Goal: Information Seeking & Learning: Learn about a topic

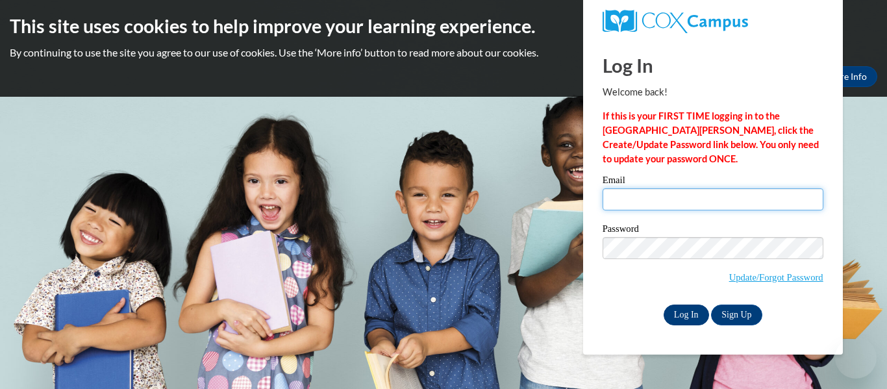
type input "hayden.bloomfield26@buckeyehillscc.net"
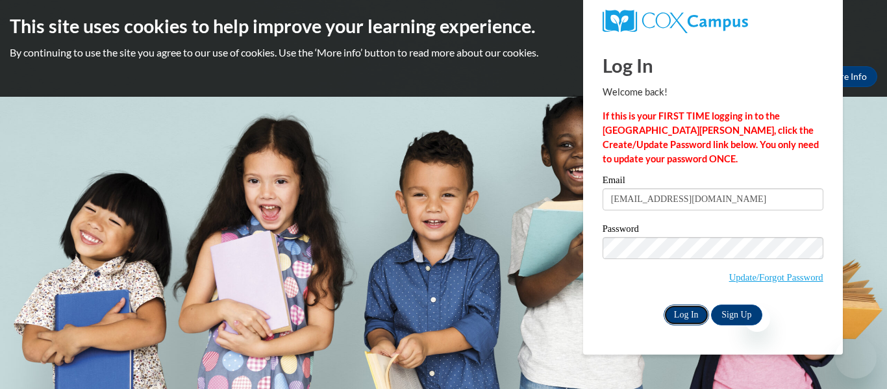
click at [683, 312] on input "Log In" at bounding box center [685, 314] width 45 height 21
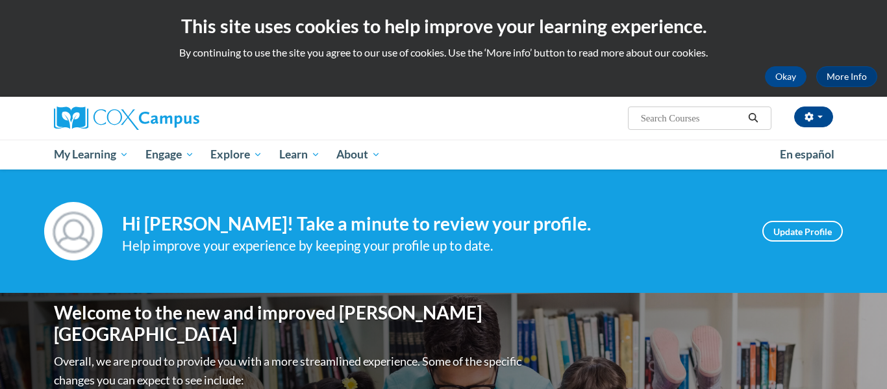
click at [296, 285] on div "Your profile Hi Hayden Bloomfield! Take a minute to review your profile. Help i…" at bounding box center [443, 230] width 887 height 123
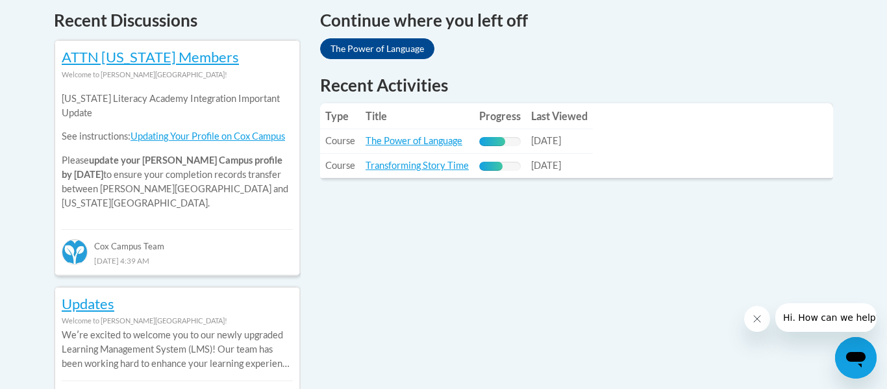
scroll to position [571, 0]
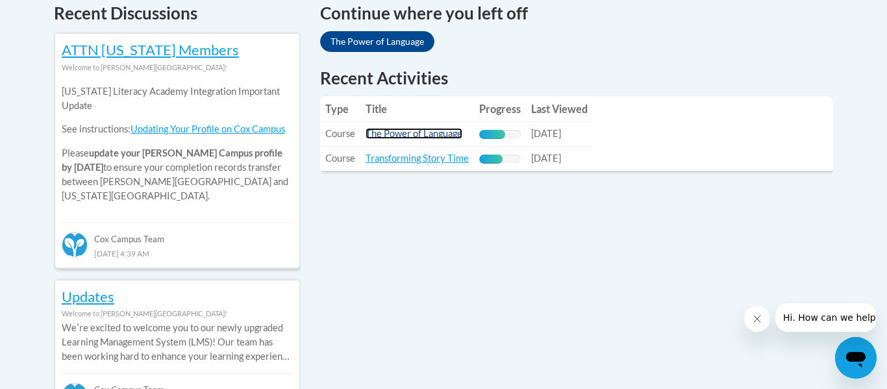
click at [380, 137] on link "The Power of Language" at bounding box center [413, 133] width 97 height 11
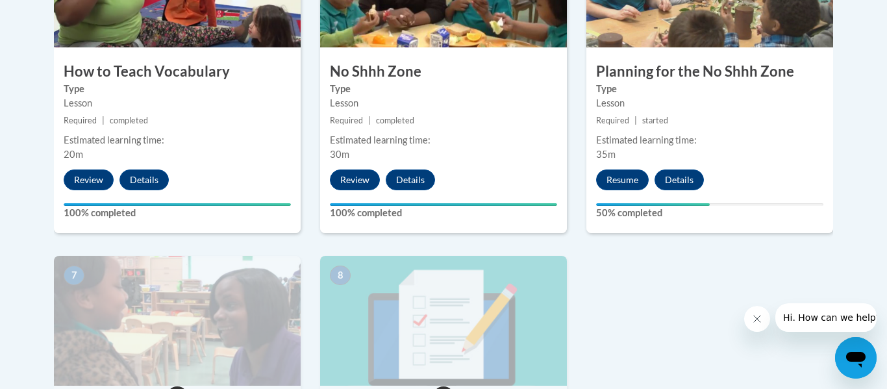
scroll to position [883, 0]
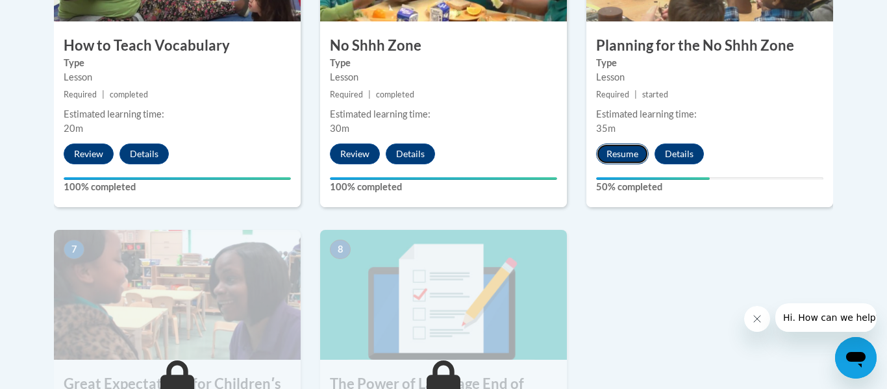
click at [612, 152] on button "Resume" at bounding box center [622, 153] width 53 height 21
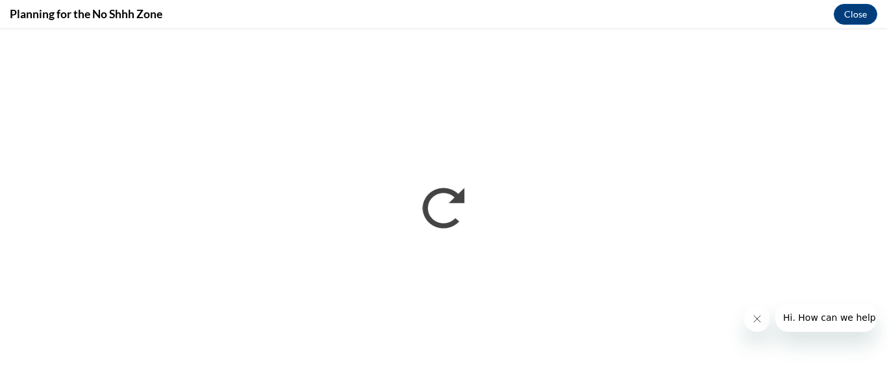
scroll to position [0, 0]
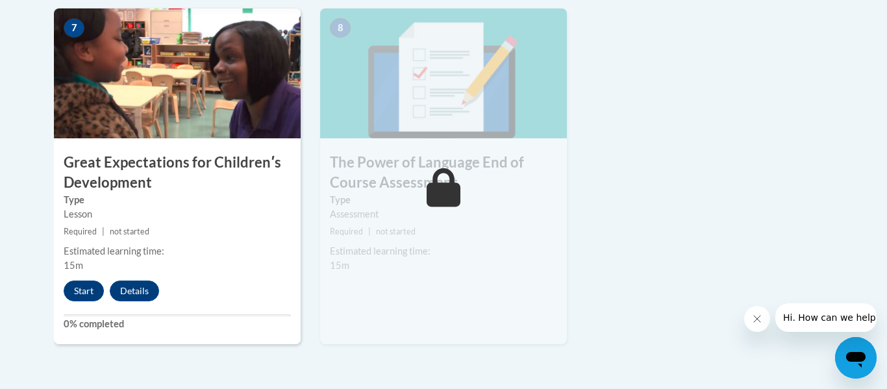
scroll to position [1125, 0]
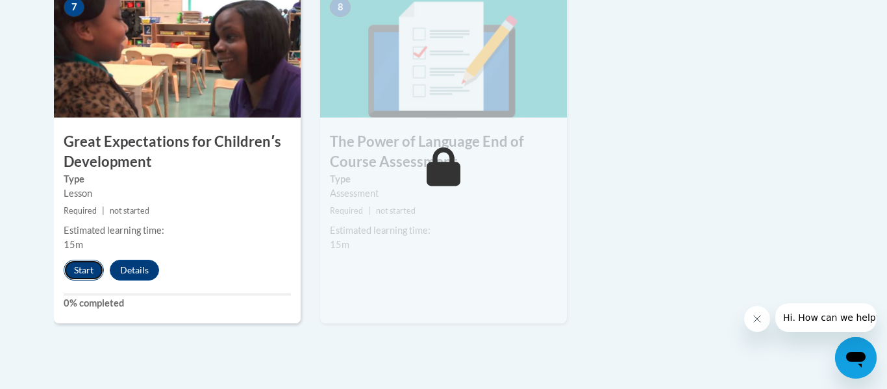
click at [79, 269] on button "Start" at bounding box center [84, 270] width 40 height 21
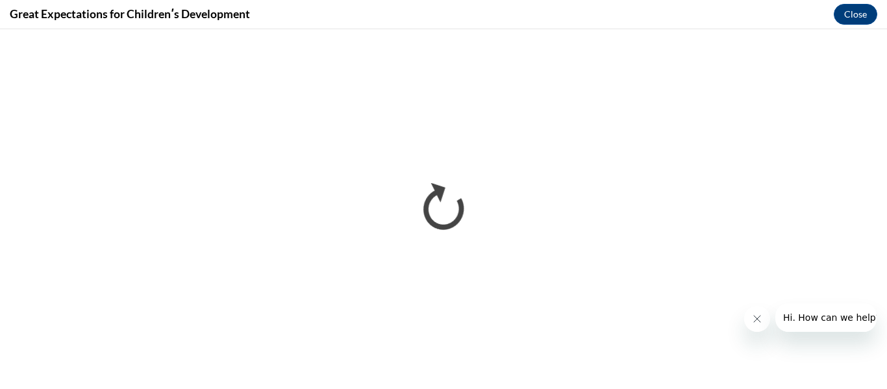
scroll to position [0, 0]
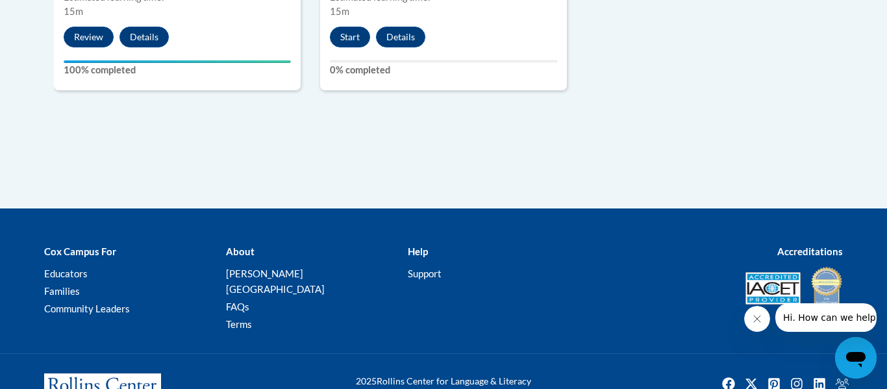
scroll to position [1376, 0]
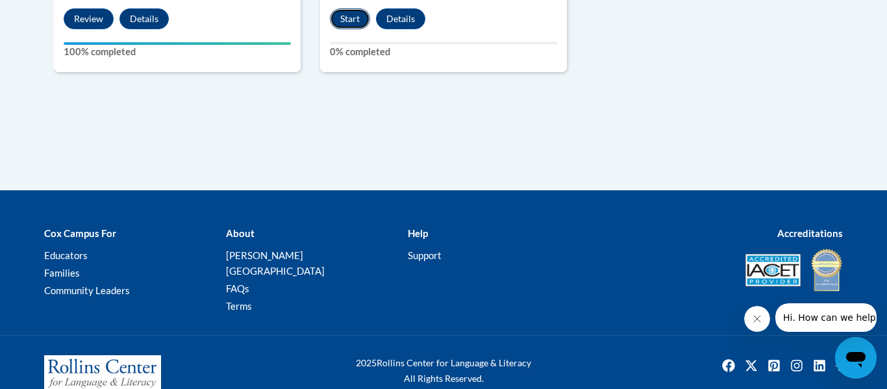
click at [347, 19] on button "Start" at bounding box center [350, 18] width 40 height 21
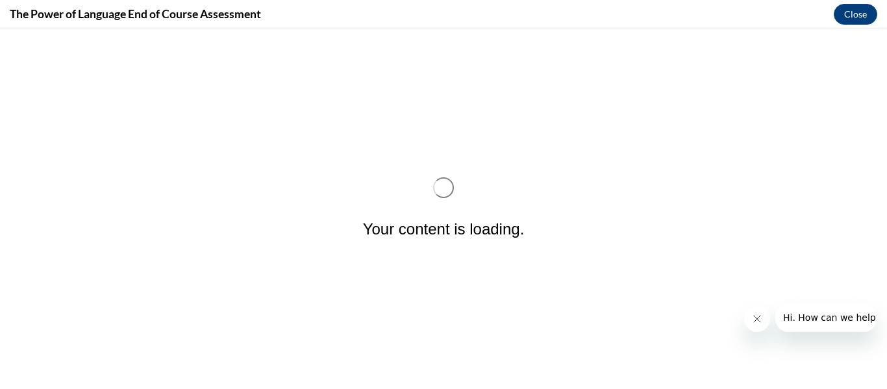
scroll to position [0, 0]
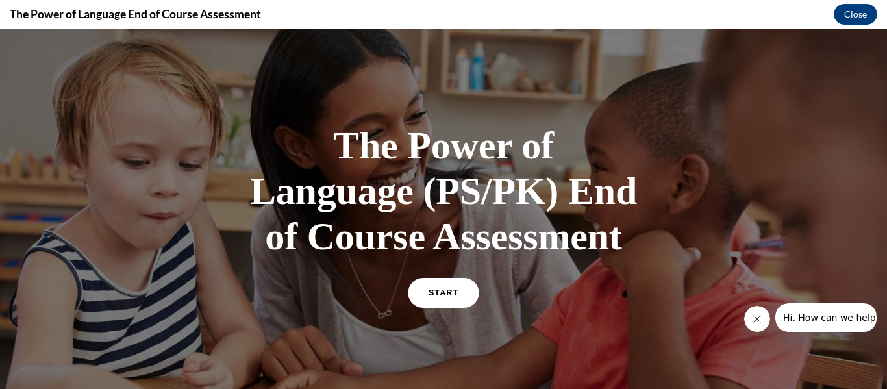
click at [440, 288] on link "START" at bounding box center [443, 293] width 71 height 30
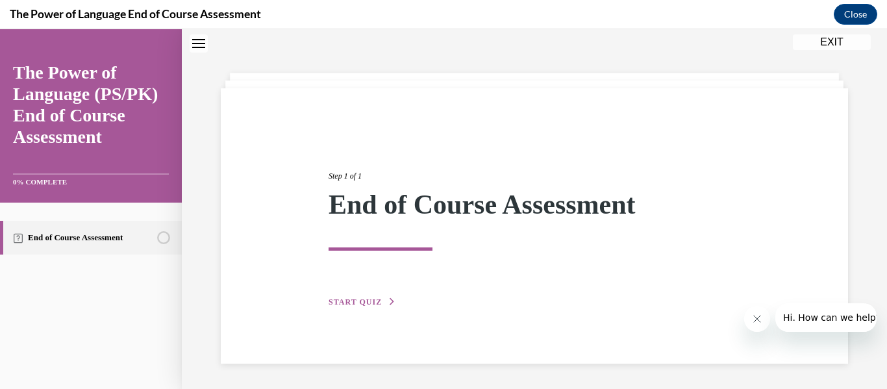
scroll to position [41, 0]
click at [343, 302] on span "START QUIZ" at bounding box center [354, 301] width 53 height 9
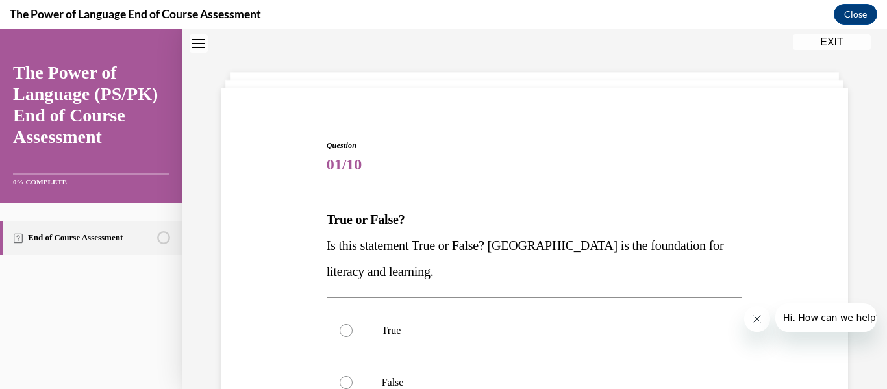
click at [294, 263] on div "Question 01/10 True or False? Is this statement True or False? Oral Language is…" at bounding box center [533, 335] width 633 height 469
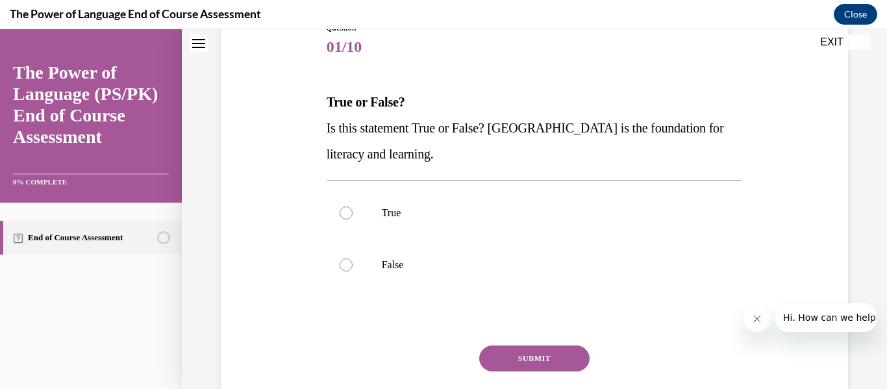
scroll to position [171, 0]
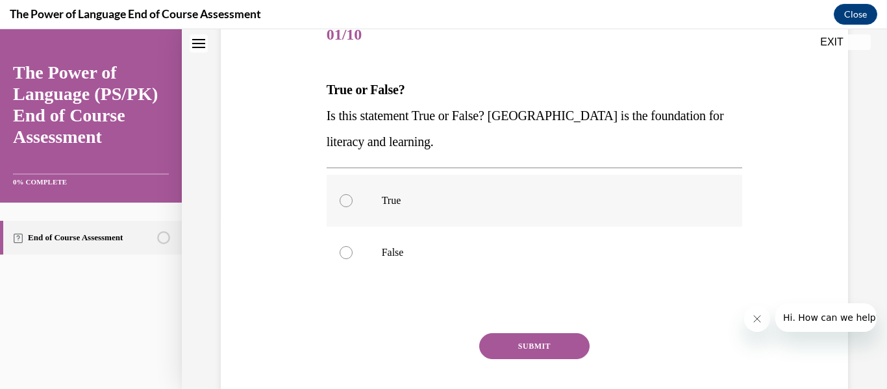
click at [376, 188] on label "True" at bounding box center [534, 201] width 416 height 52
click at [352, 194] on input "True" at bounding box center [345, 200] width 13 height 13
radio input "true"
click at [500, 360] on div "SUBMIT" at bounding box center [534, 365] width 416 height 65
click at [505, 345] on button "SUBMIT" at bounding box center [534, 346] width 110 height 26
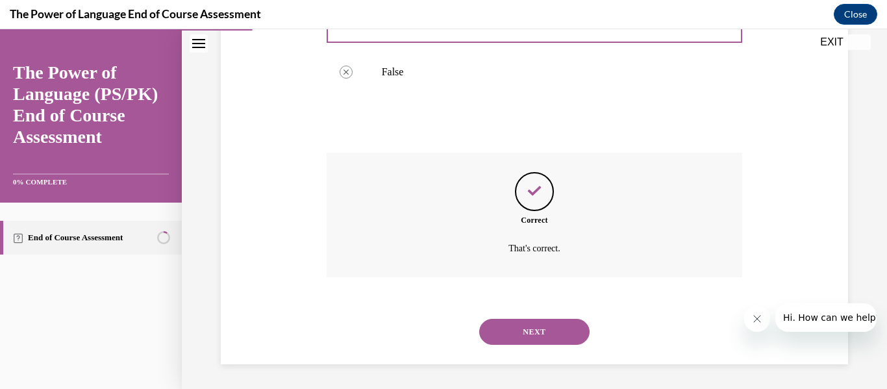
scroll to position [352, 0]
click at [520, 325] on button "NEXT" at bounding box center [534, 330] width 110 height 26
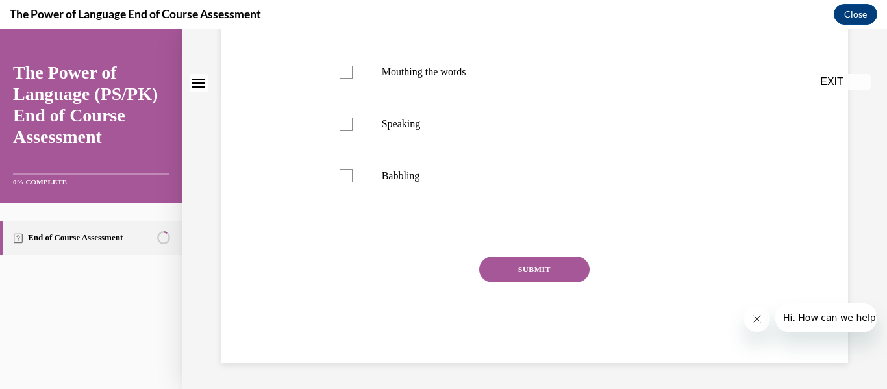
scroll to position [0, 0]
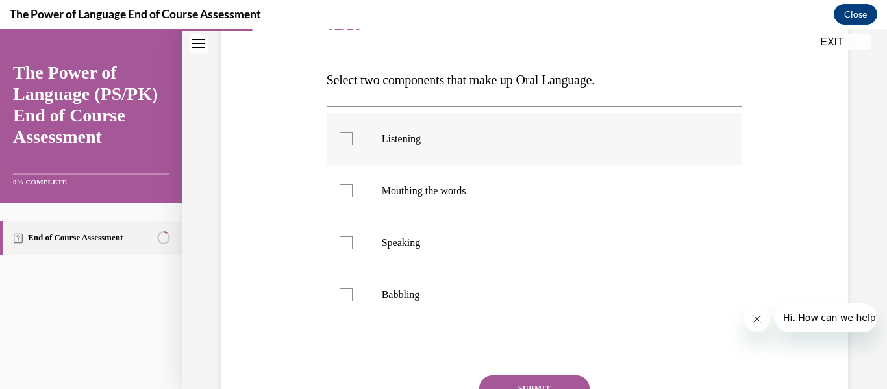
scroll to position [182, 0]
click at [382, 254] on label "Speaking" at bounding box center [534, 241] width 416 height 52
click at [352, 248] on input "Speaking" at bounding box center [345, 241] width 13 height 13
checkbox input "true"
click at [378, 312] on label "Babbling" at bounding box center [534, 293] width 416 height 52
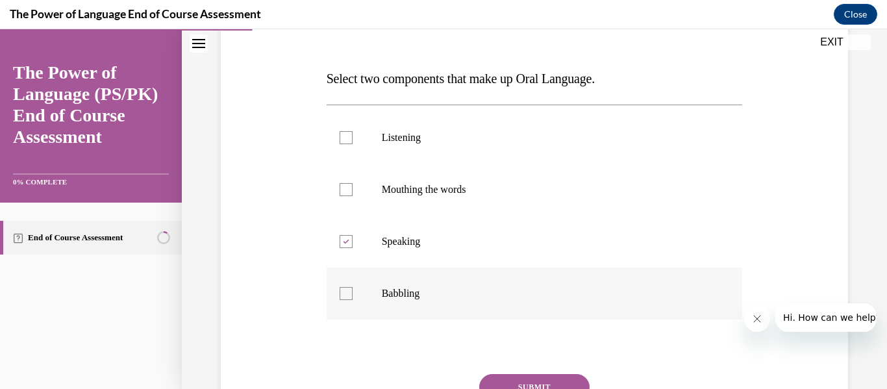
click at [352, 300] on input "Babbling" at bounding box center [345, 293] width 13 height 13
checkbox input "true"
click at [503, 382] on button "SUBMIT" at bounding box center [534, 387] width 110 height 26
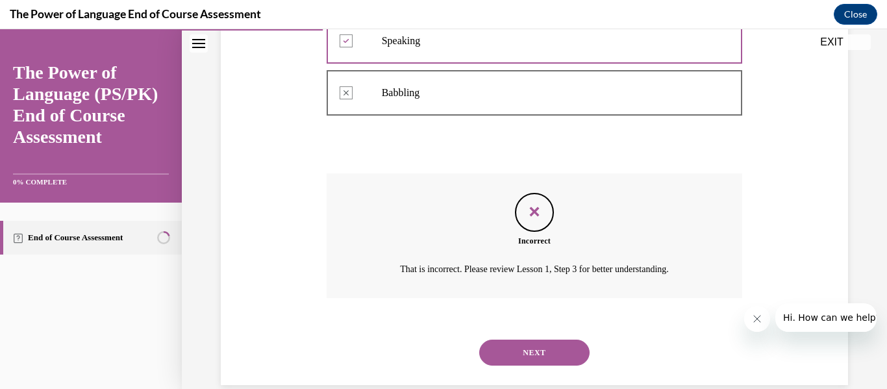
scroll to position [404, 0]
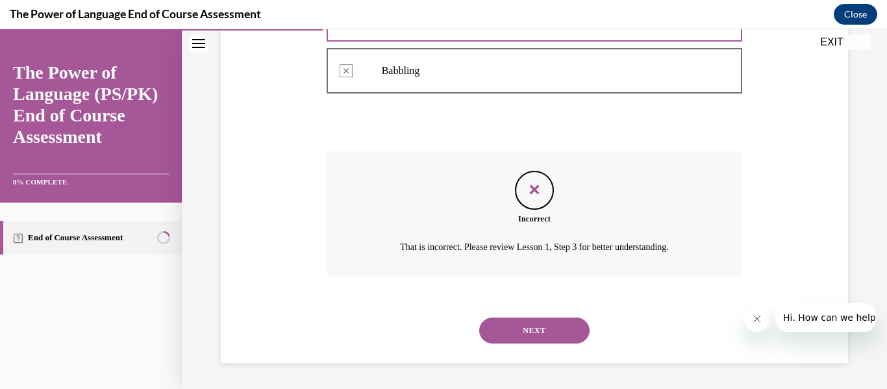
click at [545, 327] on button "NEXT" at bounding box center [534, 330] width 110 height 26
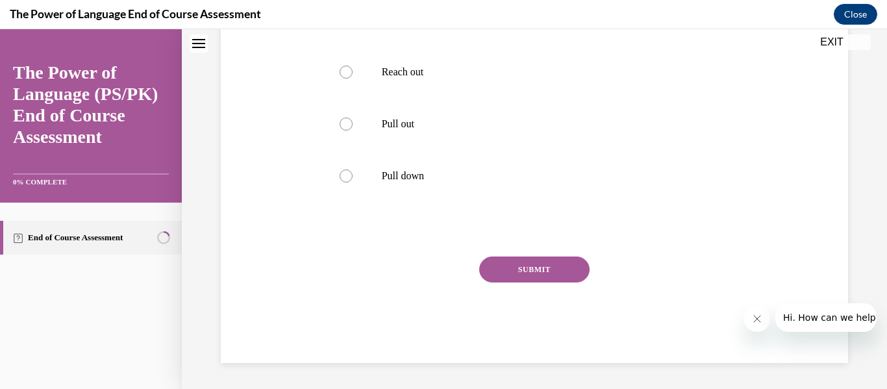
scroll to position [0, 0]
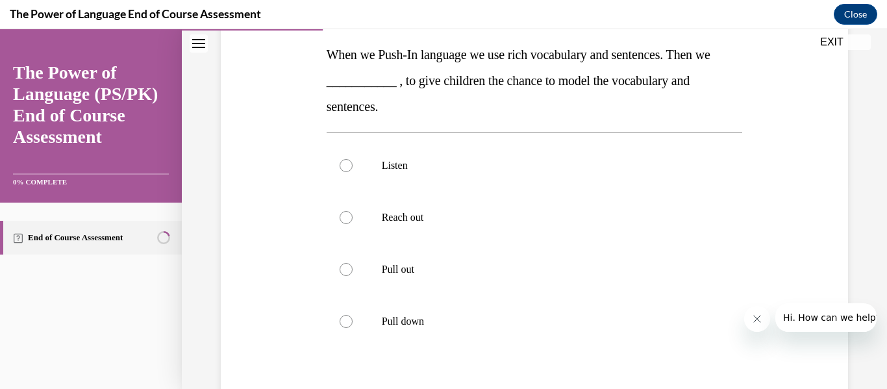
scroll to position [208, 0]
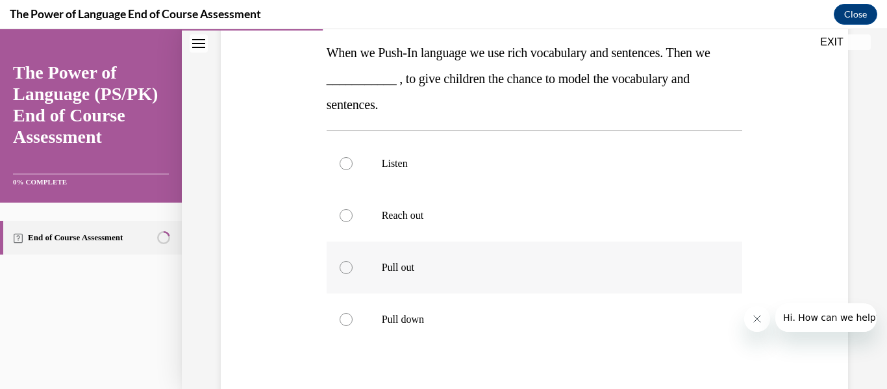
click at [355, 259] on label "Pull out" at bounding box center [534, 267] width 416 height 52
click at [352, 261] on input "Pull out" at bounding box center [345, 267] width 13 height 13
radio input "true"
click at [263, 287] on div "Question 03/10 When we Push-In language we use rich vocabulary and sentences. T…" at bounding box center [533, 220] width 633 height 572
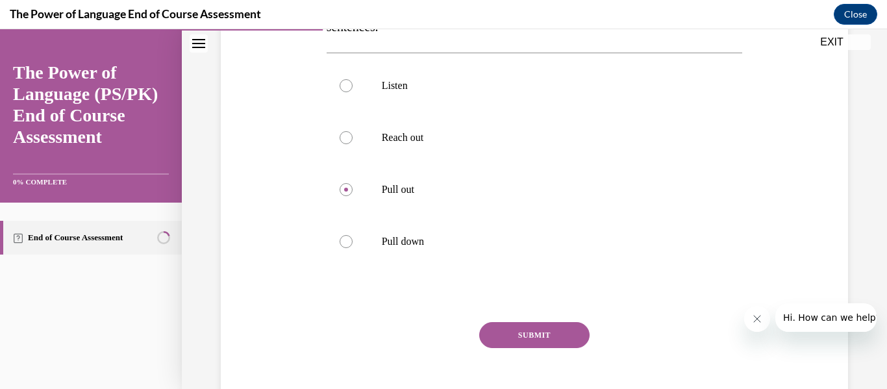
click at [498, 322] on button "SUBMIT" at bounding box center [534, 335] width 110 height 26
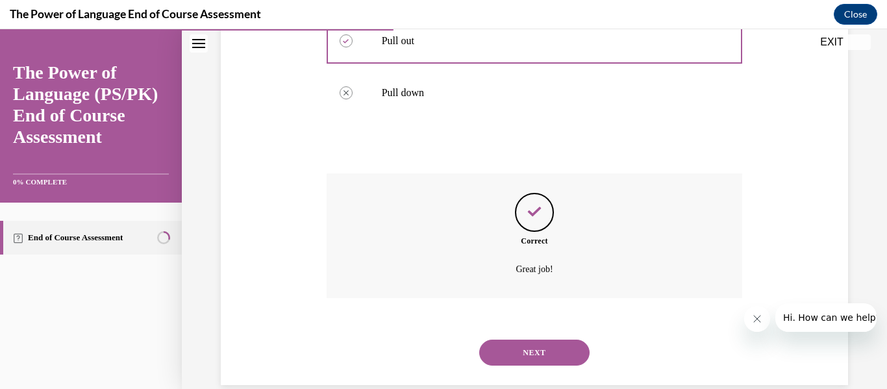
scroll to position [456, 0]
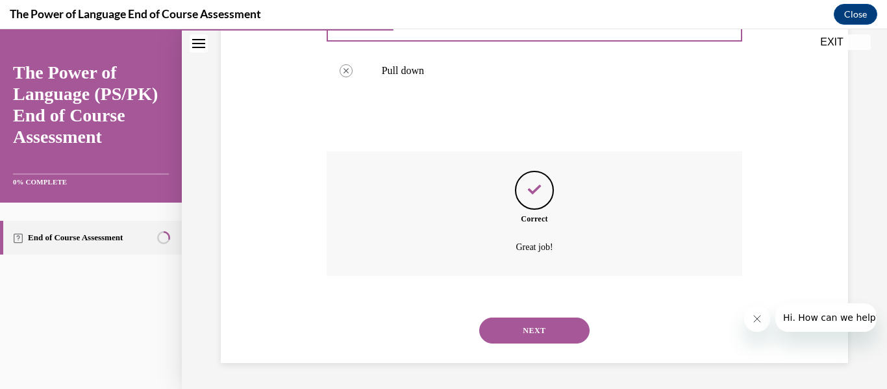
click at [519, 339] on button "NEXT" at bounding box center [534, 330] width 110 height 26
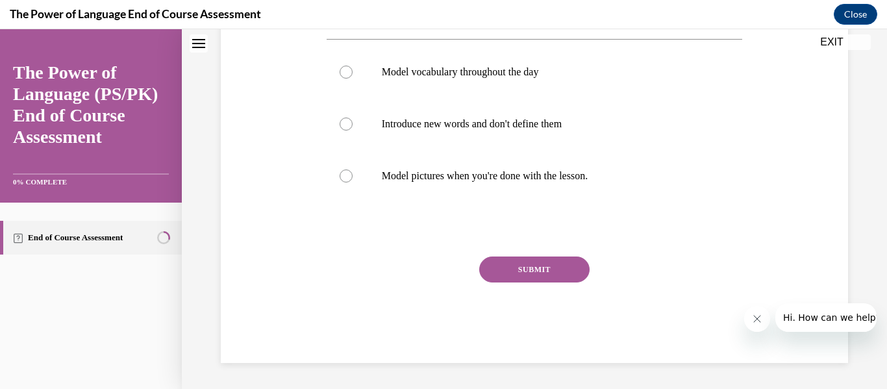
scroll to position [0, 0]
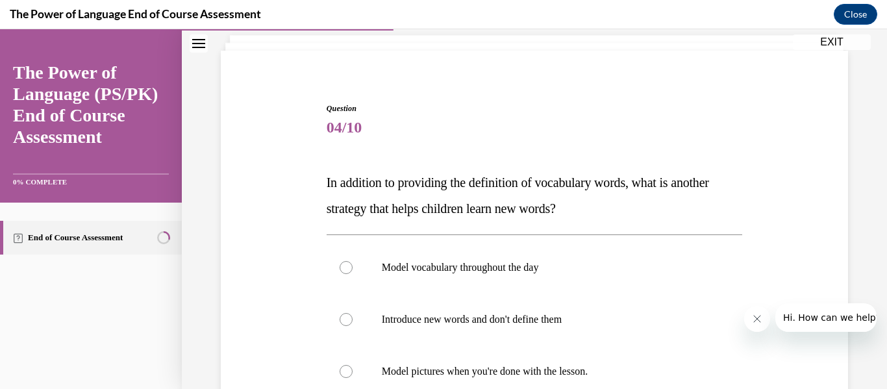
scroll to position [130, 0]
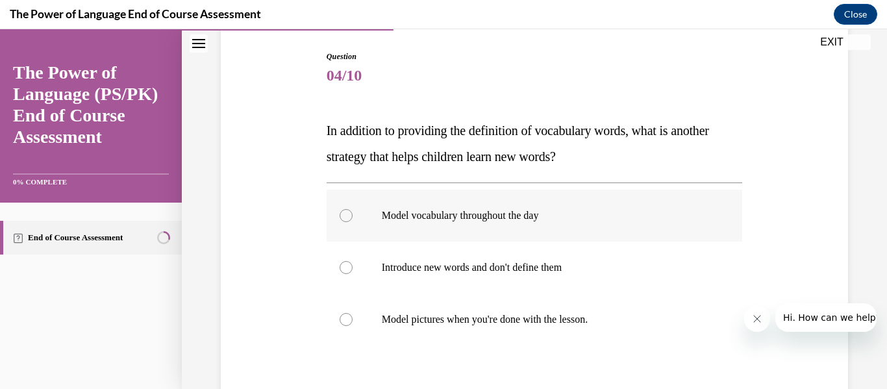
click at [526, 225] on label "Model vocabulary throughout the day" at bounding box center [534, 216] width 416 height 52
click at [352, 222] on input "Model vocabulary throughout the day" at bounding box center [345, 215] width 13 height 13
radio input "true"
click at [276, 306] on div "Question 04/10 In addition to providing the definition of vocabulary words, wha…" at bounding box center [533, 259] width 633 height 495
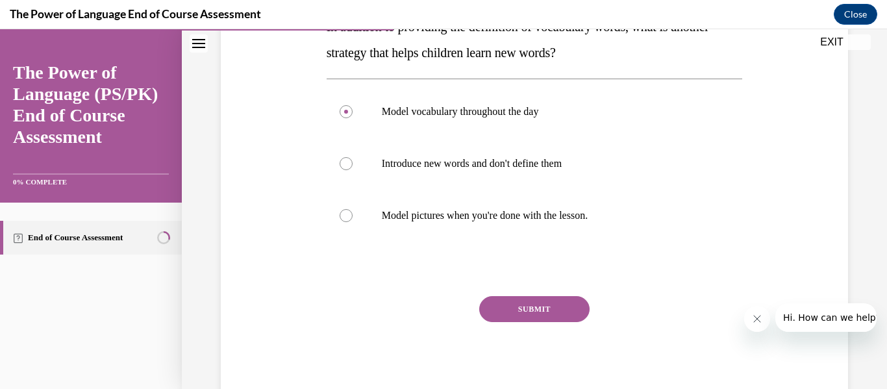
click at [526, 302] on button "SUBMIT" at bounding box center [534, 309] width 110 height 26
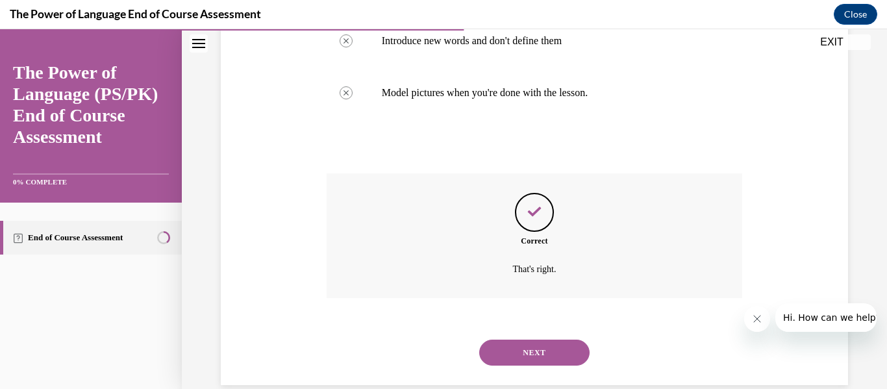
scroll to position [378, 0]
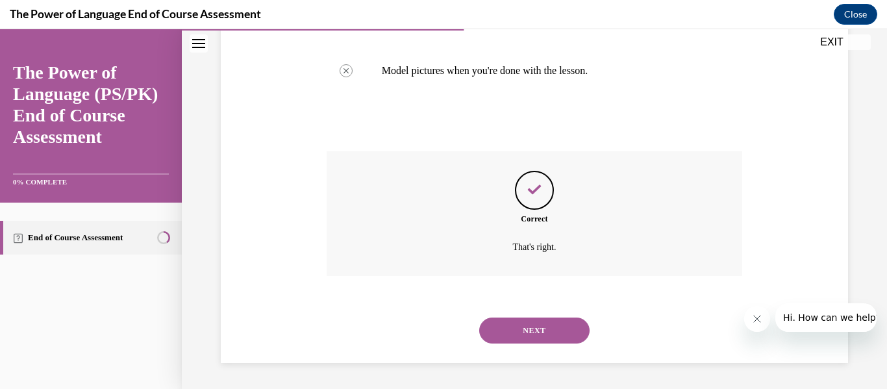
click at [524, 343] on button "NEXT" at bounding box center [534, 330] width 110 height 26
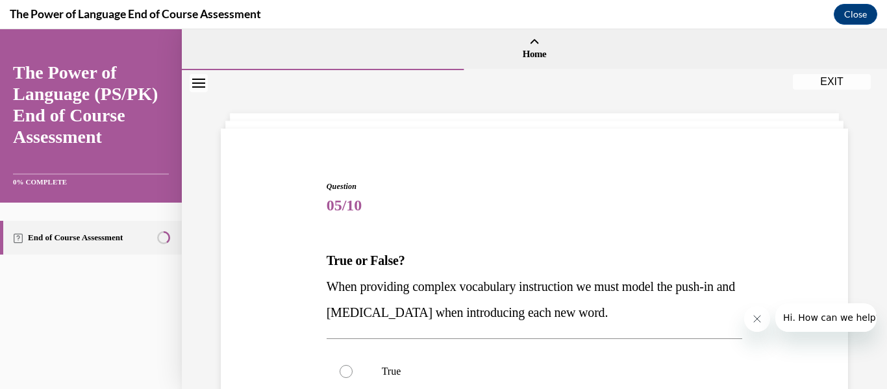
click at [432, 234] on div "Question 05/10 True or False? When providing complex vocabulary instruction we …" at bounding box center [534, 395] width 416 height 430
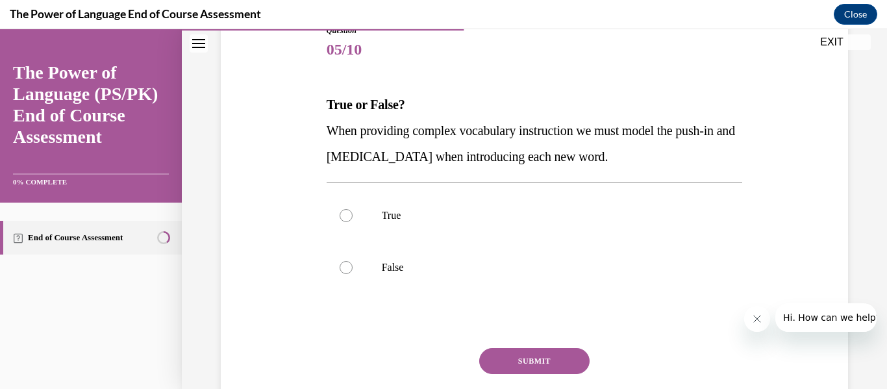
scroll to position [182, 0]
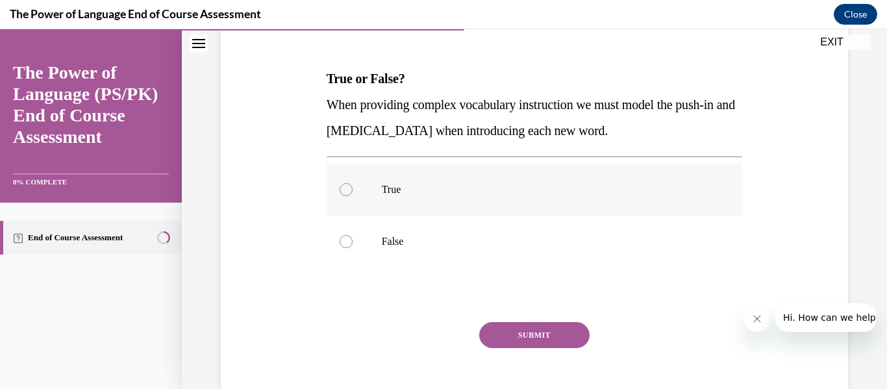
click at [400, 183] on p "True" at bounding box center [546, 189] width 328 height 13
click at [352, 183] on input "True" at bounding box center [345, 189] width 13 height 13
radio input "true"
click at [502, 335] on button "SUBMIT" at bounding box center [534, 335] width 110 height 26
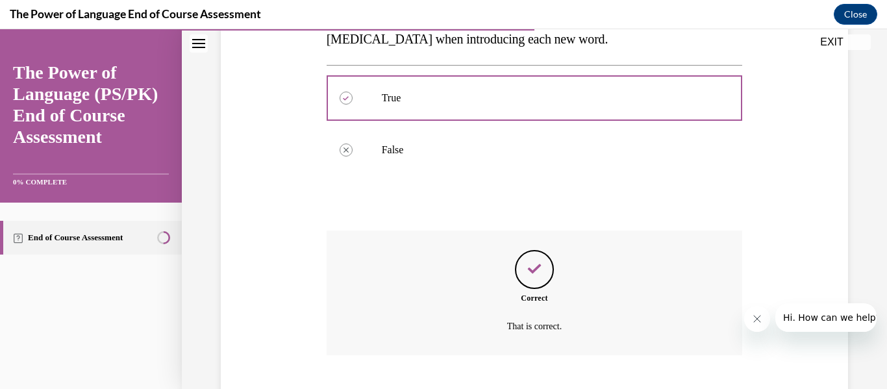
scroll to position [352, 0]
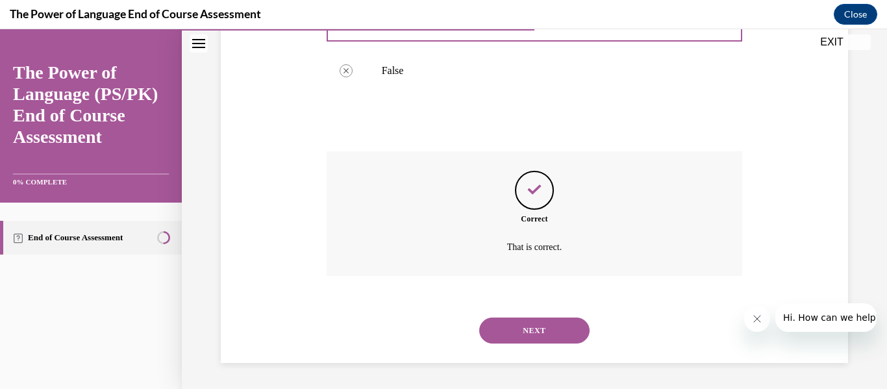
click at [536, 330] on button "NEXT" at bounding box center [534, 330] width 110 height 26
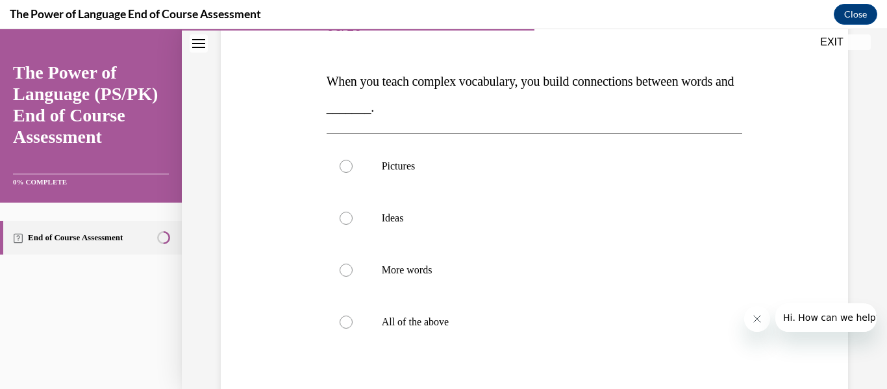
scroll to position [182, 0]
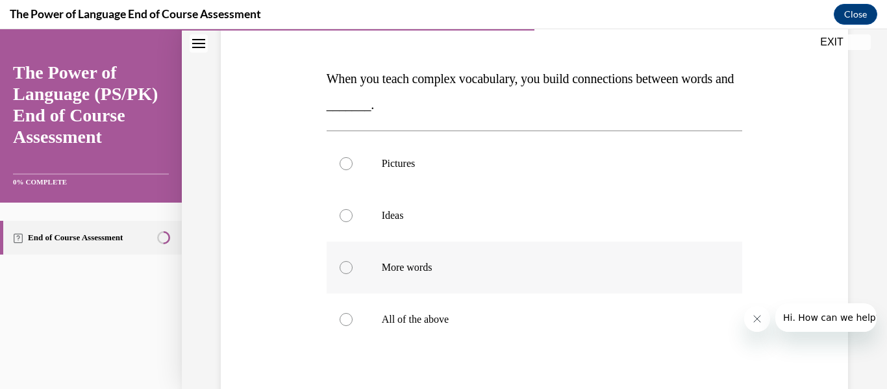
click at [498, 248] on label "More words" at bounding box center [534, 267] width 416 height 52
click at [352, 261] on input "More words" at bounding box center [345, 267] width 13 height 13
radio input "true"
click at [481, 228] on label "Ideas" at bounding box center [534, 216] width 416 height 52
click at [352, 222] on input "Ideas" at bounding box center [345, 215] width 13 height 13
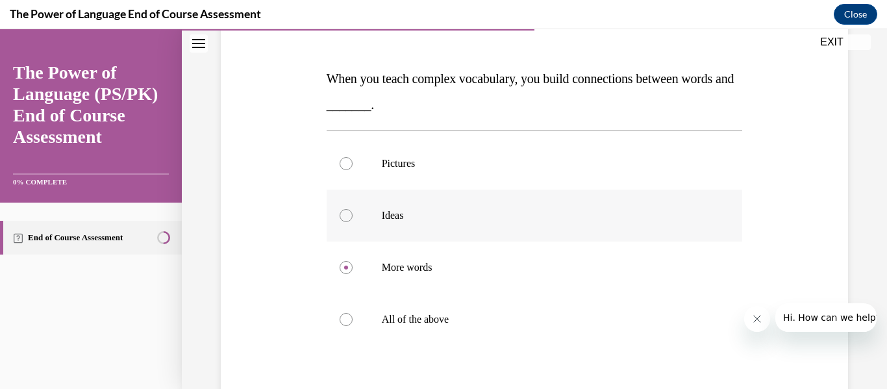
radio input "true"
click at [357, 330] on label "All of the above" at bounding box center [534, 319] width 416 height 52
click at [352, 326] on input "All of the above" at bounding box center [345, 319] width 13 height 13
radio input "true"
click at [283, 325] on div "Question 06/10 When you teach complex vocabulary, you build connections between…" at bounding box center [533, 233] width 633 height 546
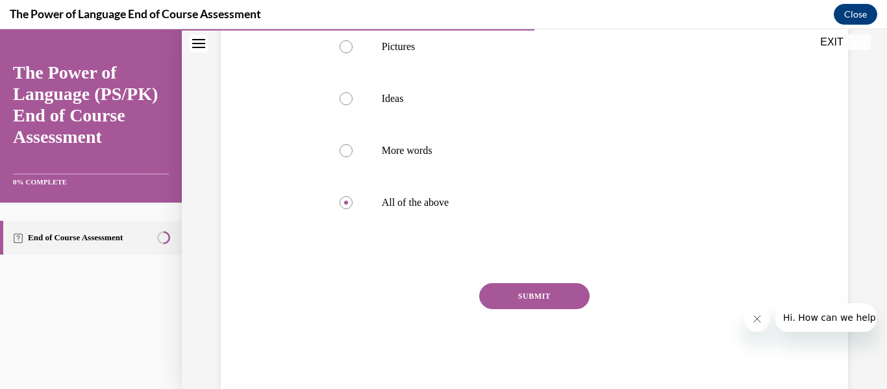
scroll to position [312, 0]
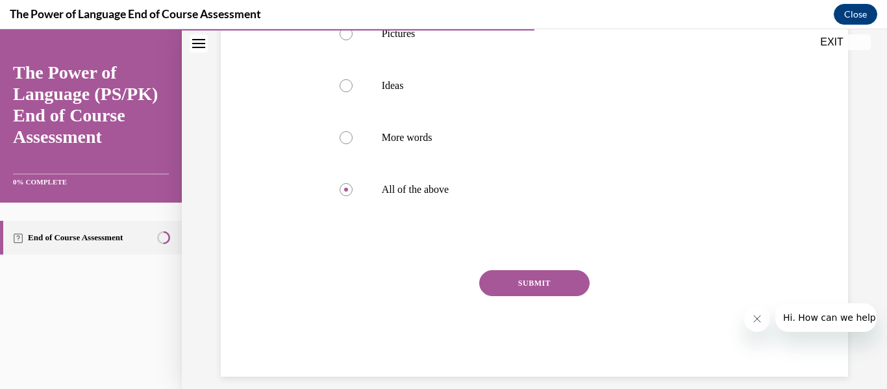
click at [532, 285] on button "SUBMIT" at bounding box center [534, 283] width 110 height 26
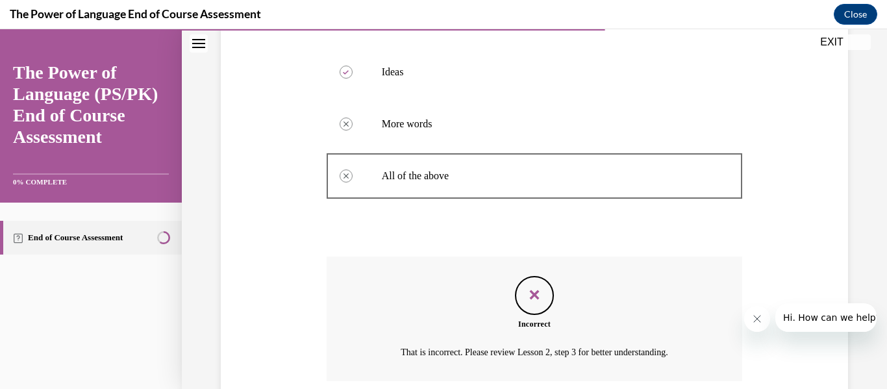
scroll to position [430, 0]
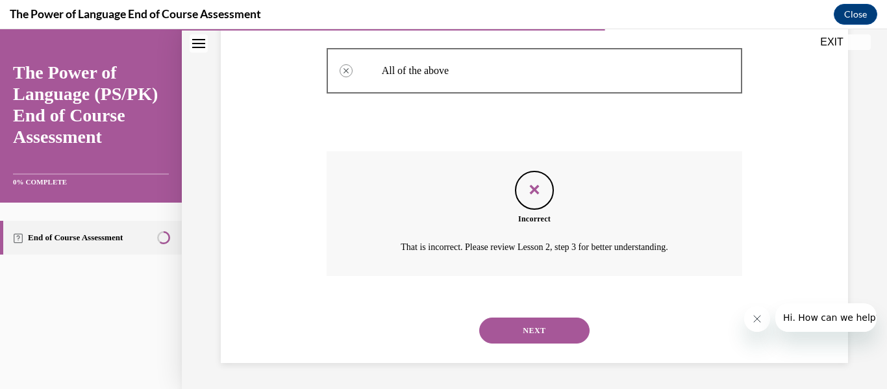
click at [505, 326] on button "NEXT" at bounding box center [534, 330] width 110 height 26
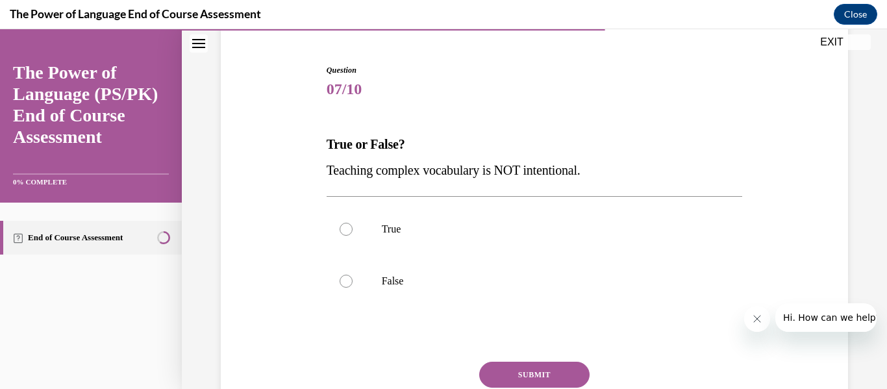
scroll to position [156, 0]
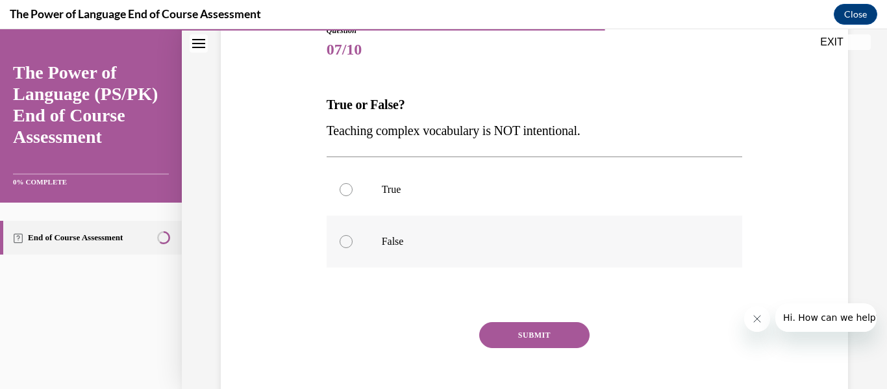
click at [449, 226] on label "False" at bounding box center [534, 241] width 416 height 52
click at [352, 235] on input "False" at bounding box center [345, 241] width 13 height 13
radio input "true"
click at [491, 331] on button "SUBMIT" at bounding box center [534, 335] width 110 height 26
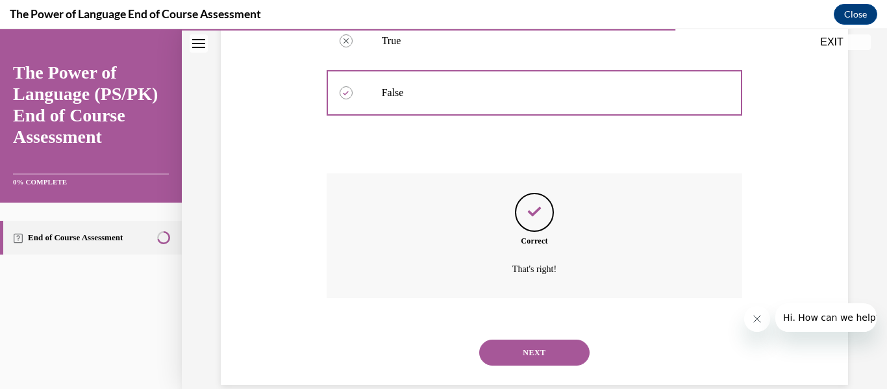
scroll to position [326, 0]
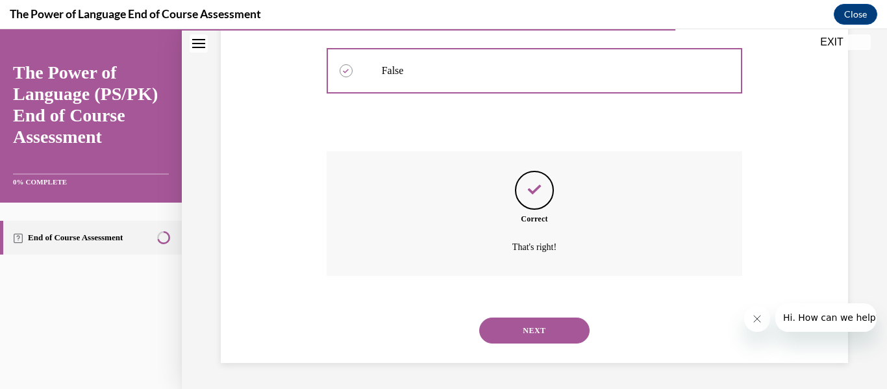
click at [491, 331] on button "NEXT" at bounding box center [534, 330] width 110 height 26
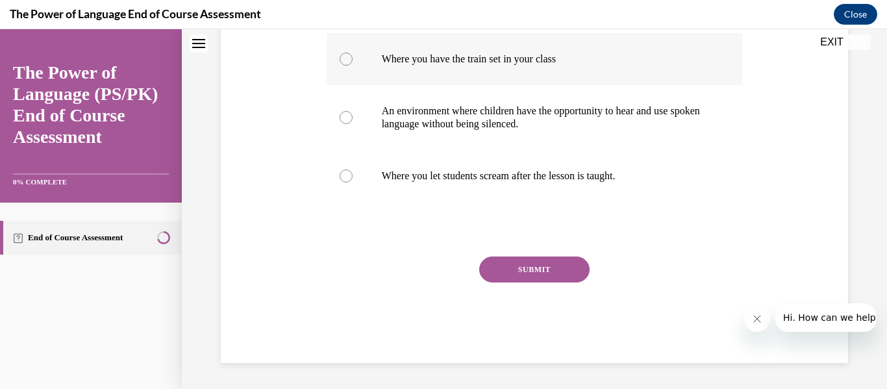
scroll to position [0, 0]
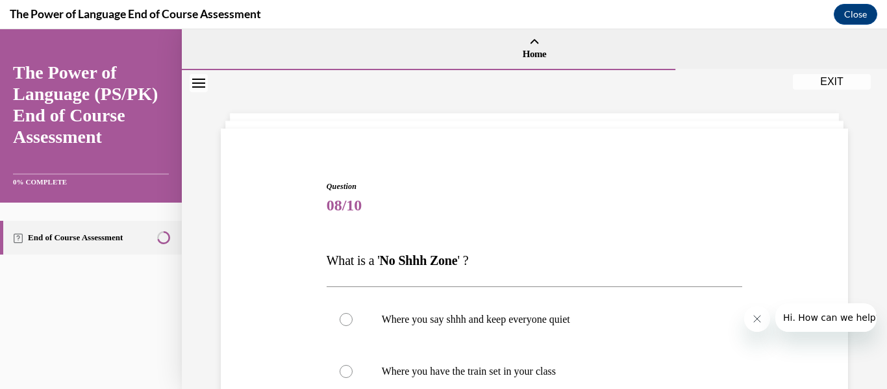
click at [458, 253] on strong "No Shhh Zone" at bounding box center [419, 260] width 78 height 14
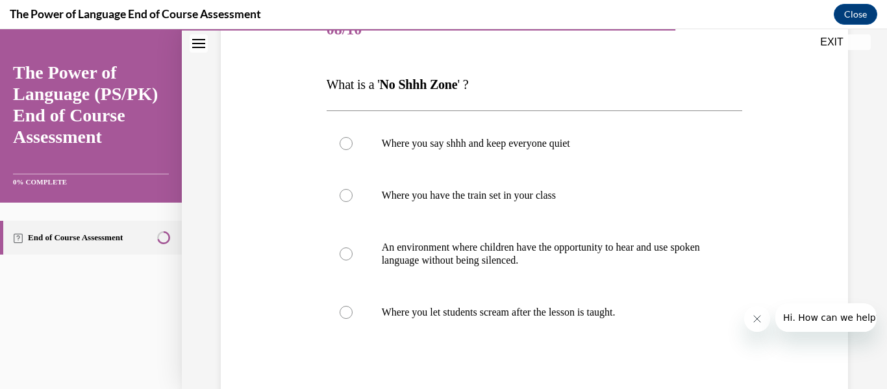
scroll to position [182, 0]
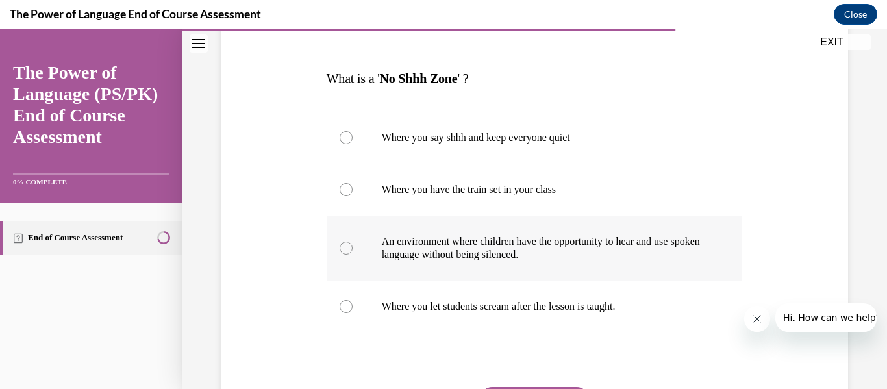
click at [411, 237] on p "An environment where children have the opportunity to hear and use spoken langu…" at bounding box center [546, 248] width 328 height 26
click at [352, 241] on input "An environment where children have the opportunity to hear and use spoken langu…" at bounding box center [345, 247] width 13 height 13
radio input "true"
click at [247, 255] on div "Question 08/10 What is a ' No Shhh Zone ' ? Where you say shhh and keep everyon…" at bounding box center [533, 226] width 633 height 533
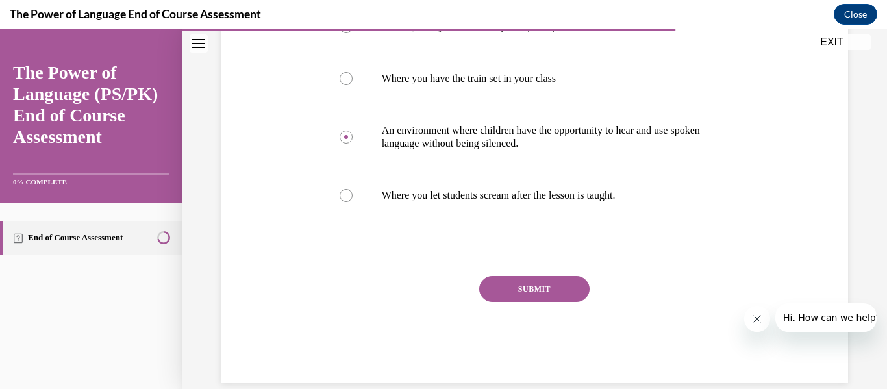
scroll to position [312, 0]
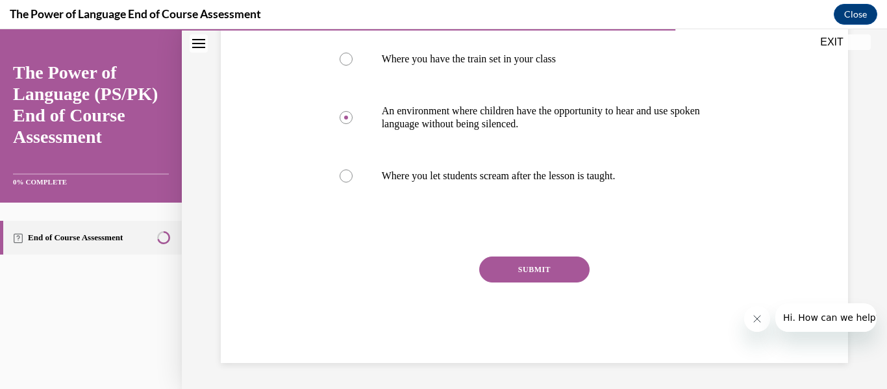
click at [528, 266] on button "SUBMIT" at bounding box center [534, 269] width 110 height 26
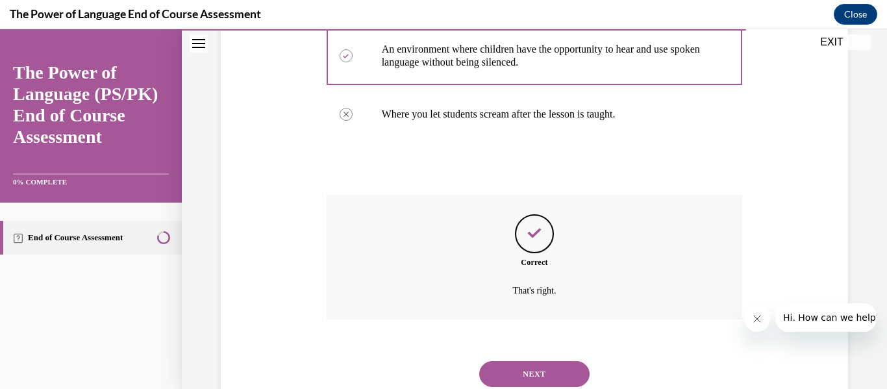
scroll to position [417, 0]
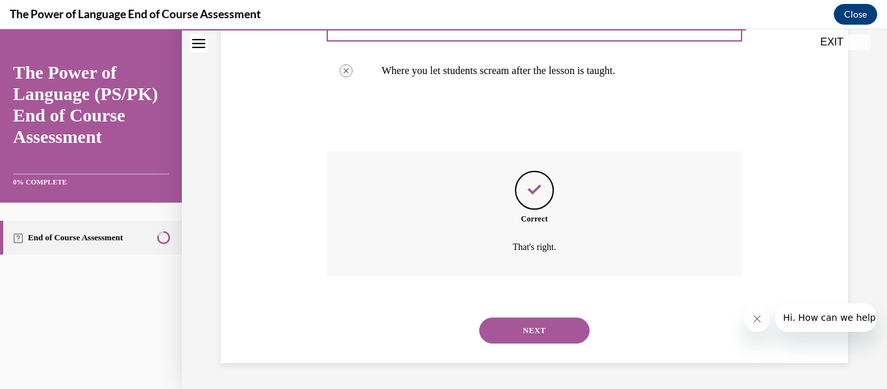
click at [493, 331] on button "NEXT" at bounding box center [534, 330] width 110 height 26
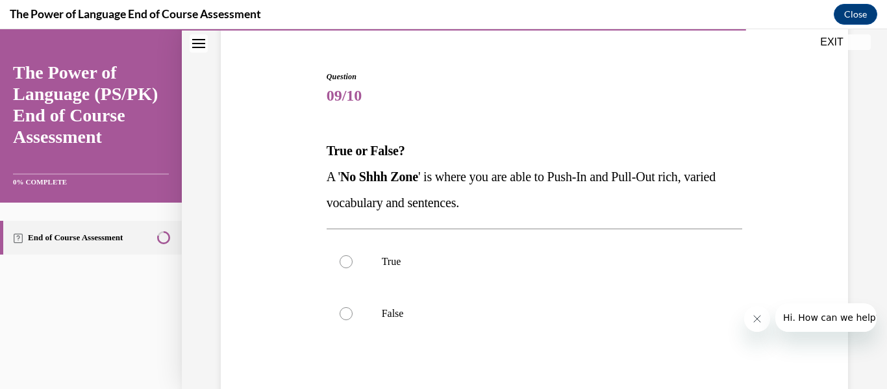
scroll to position [130, 0]
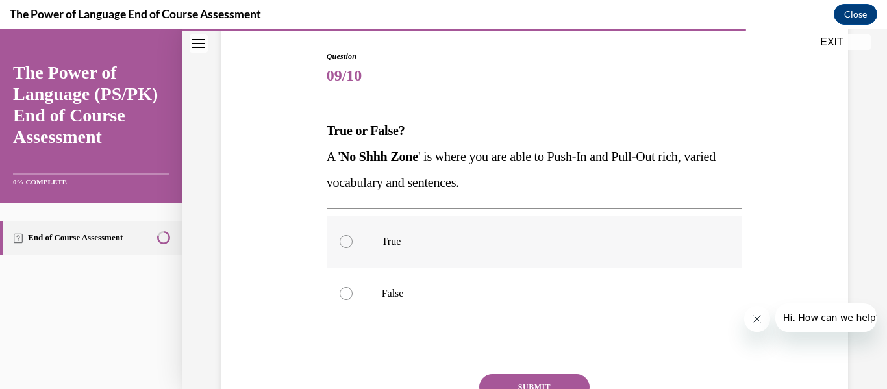
click at [391, 245] on p "True" at bounding box center [546, 241] width 328 height 13
click at [352, 245] on input "True" at bounding box center [345, 241] width 13 height 13
radio input "true"
click at [508, 382] on button "SUBMIT" at bounding box center [534, 387] width 110 height 26
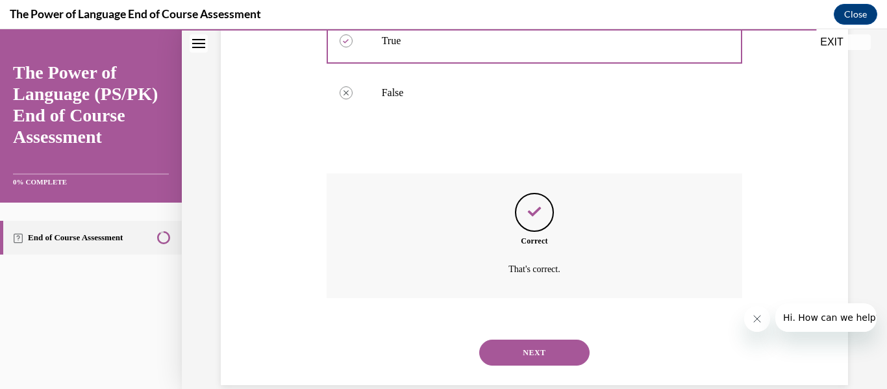
scroll to position [352, 0]
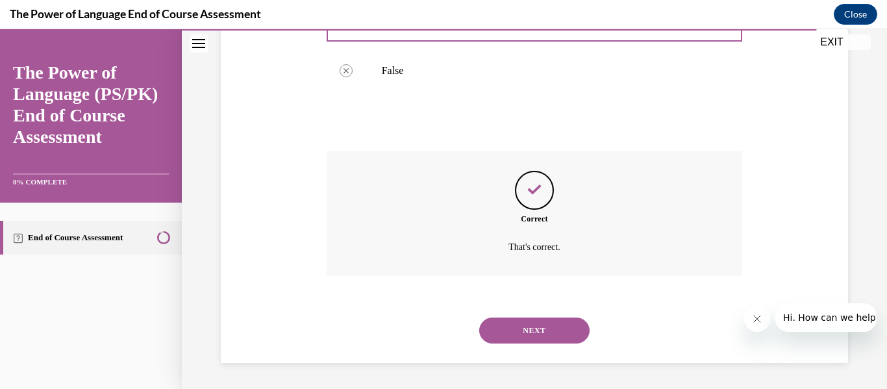
click at [519, 330] on button "NEXT" at bounding box center [534, 330] width 110 height 26
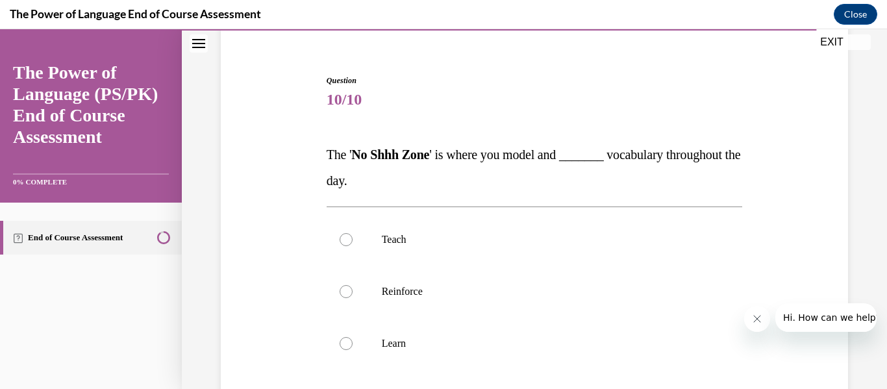
scroll to position [156, 0]
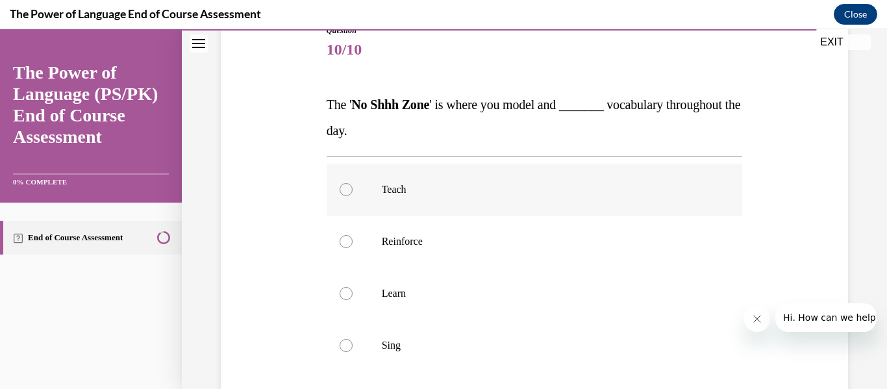
click at [412, 198] on label "Teach" at bounding box center [534, 190] width 416 height 52
click at [352, 196] on input "Teach" at bounding box center [345, 189] width 13 height 13
radio input "true"
click at [293, 262] on div "Question 10/10 The ' No Shhh Zone ' is where you model and _______ vocabulary t…" at bounding box center [533, 259] width 633 height 546
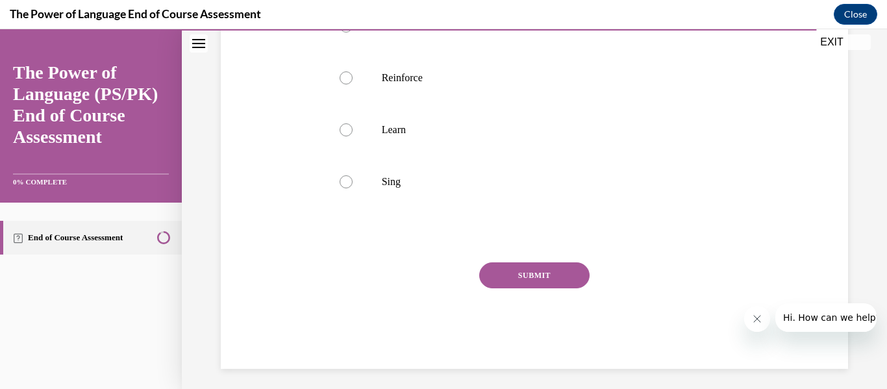
scroll to position [325, 0]
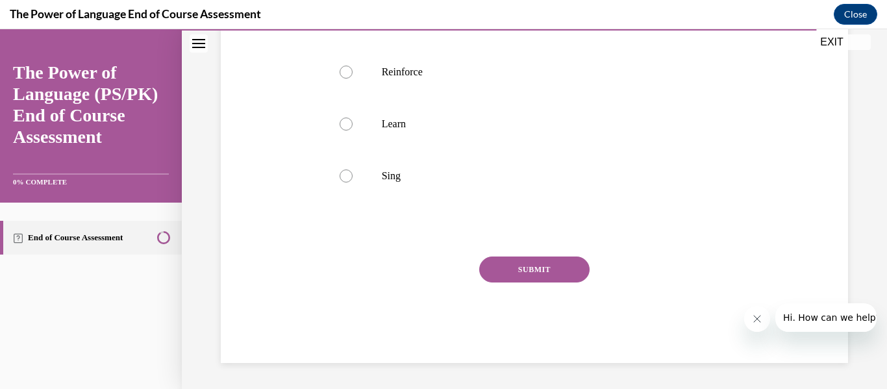
click at [517, 268] on button "SUBMIT" at bounding box center [534, 269] width 110 height 26
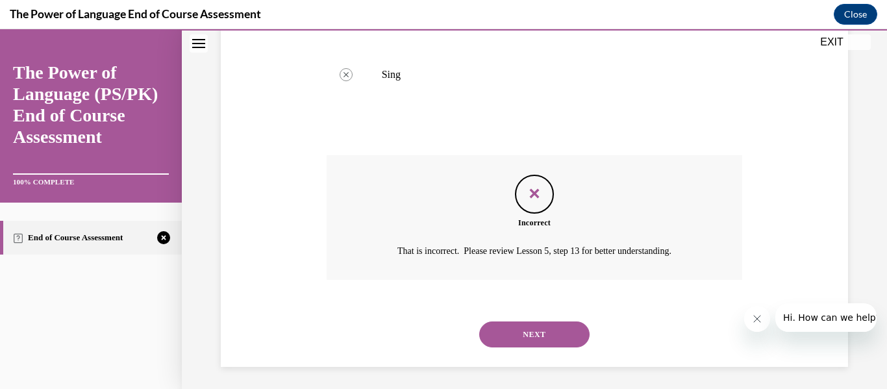
scroll to position [430, 0]
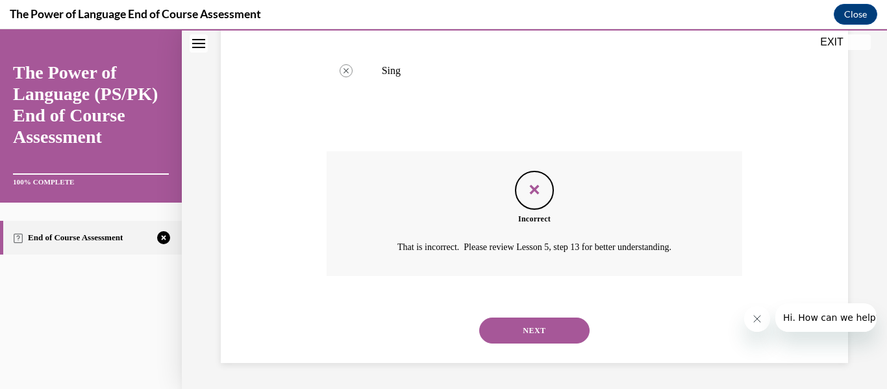
click at [509, 330] on button "NEXT" at bounding box center [534, 330] width 110 height 26
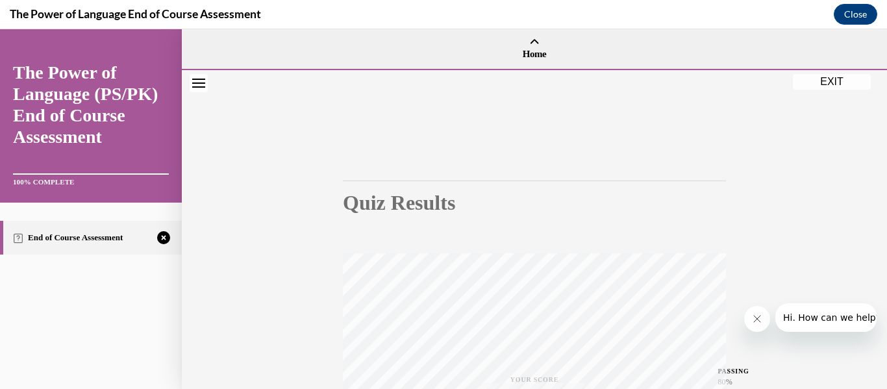
click at [394, 235] on div "Quiz Results PASSING 80% Your score 70% Failed PASSING 80% Your score Your scor…" at bounding box center [534, 383] width 383 height 508
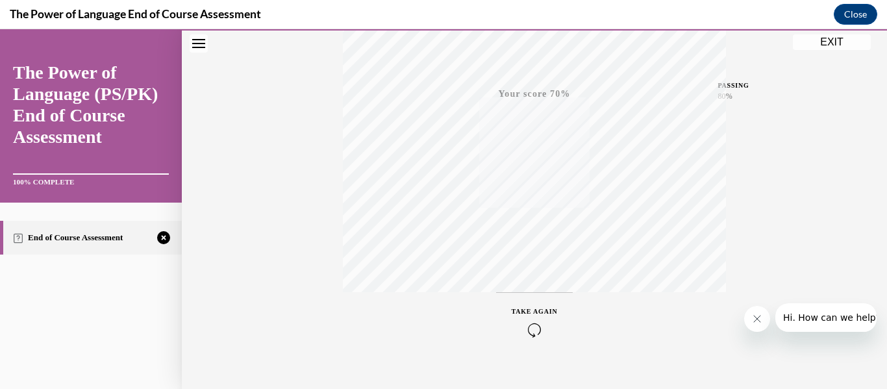
scroll to position [306, 0]
click at [519, 299] on div "TAKE AGAIN" at bounding box center [534, 301] width 46 height 31
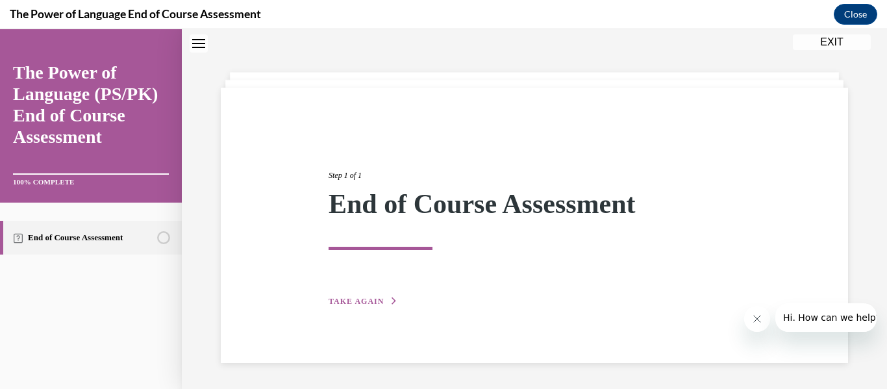
scroll to position [41, 0]
click at [352, 307] on div "Step 1 of 1 End of Course Assessment TAKE AGAIN" at bounding box center [534, 224] width 431 height 169
click at [350, 299] on span "TAKE AGAIN" at bounding box center [355, 301] width 55 height 9
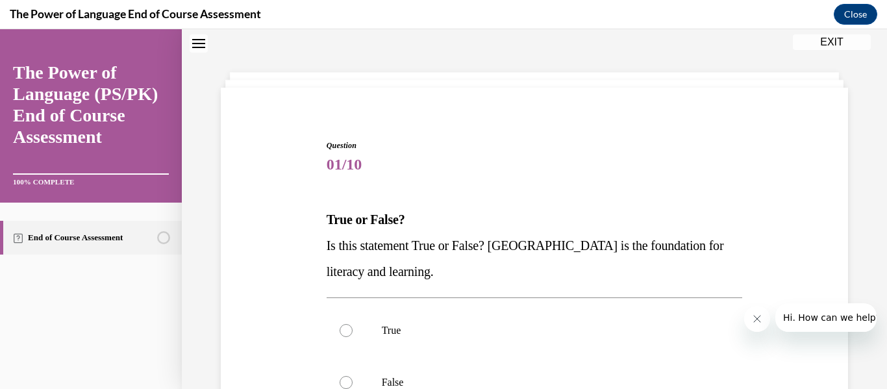
click at [524, 185] on div "Question 01/10 True or False? Is this statement True or False? Oral Language is…" at bounding box center [534, 355] width 416 height 430
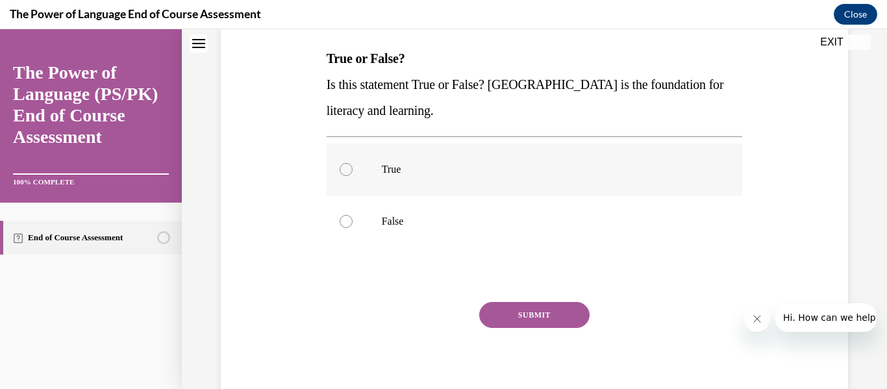
scroll to position [247, 0]
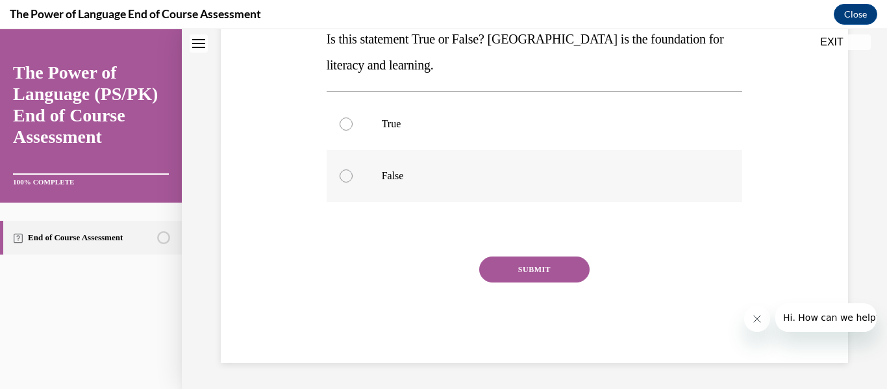
click at [363, 186] on label "False" at bounding box center [534, 176] width 416 height 52
click at [352, 182] on input "False" at bounding box center [345, 175] width 13 height 13
radio input "true"
click at [391, 125] on p "True" at bounding box center [546, 123] width 328 height 13
click at [352, 125] on input "True" at bounding box center [345, 123] width 13 height 13
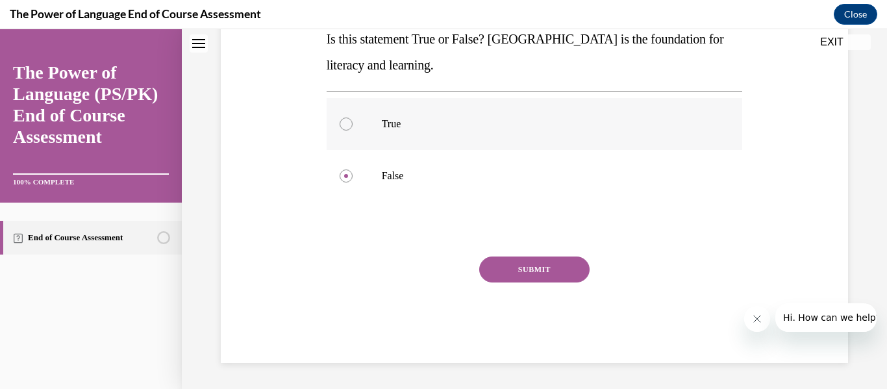
radio input "true"
click at [509, 270] on button "SUBMIT" at bounding box center [534, 269] width 110 height 26
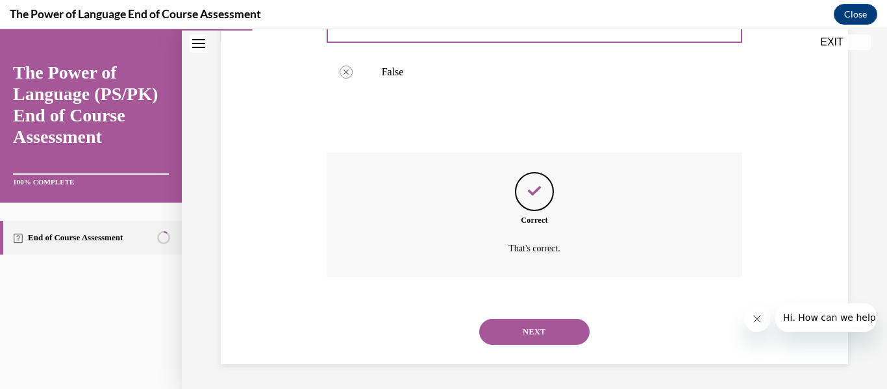
scroll to position [352, 0]
click at [506, 332] on button "NEXT" at bounding box center [534, 330] width 110 height 26
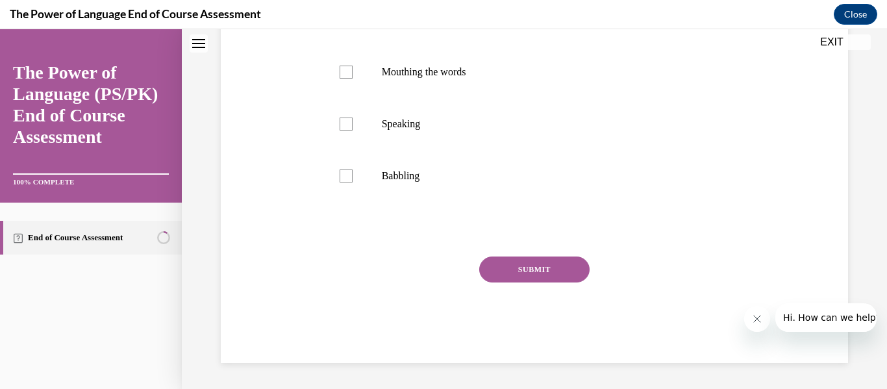
scroll to position [0, 0]
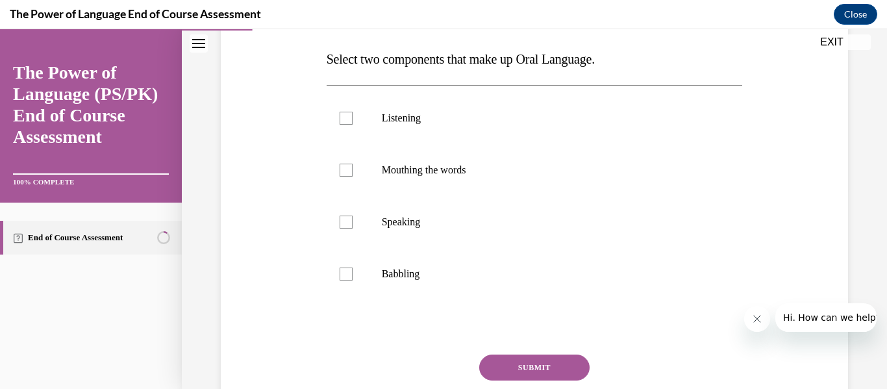
scroll to position [208, 0]
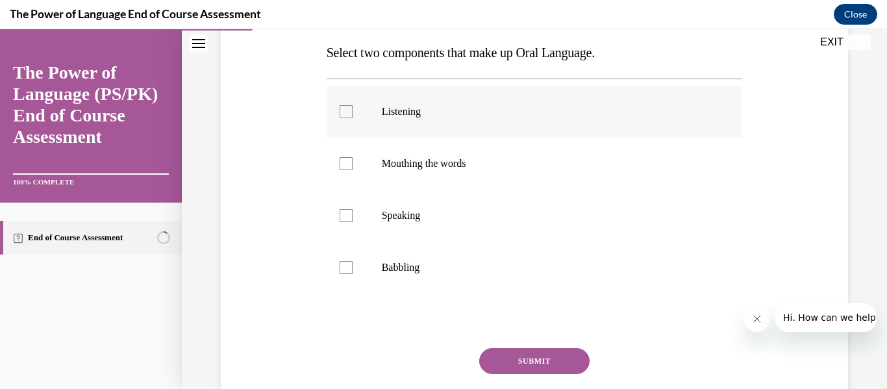
click at [420, 136] on label "Listening" at bounding box center [534, 112] width 416 height 52
click at [352, 118] on input "Listening" at bounding box center [345, 111] width 13 height 13
checkbox input "true"
click at [393, 230] on label "Speaking" at bounding box center [534, 216] width 416 height 52
click at [352, 222] on input "Speaking" at bounding box center [345, 215] width 13 height 13
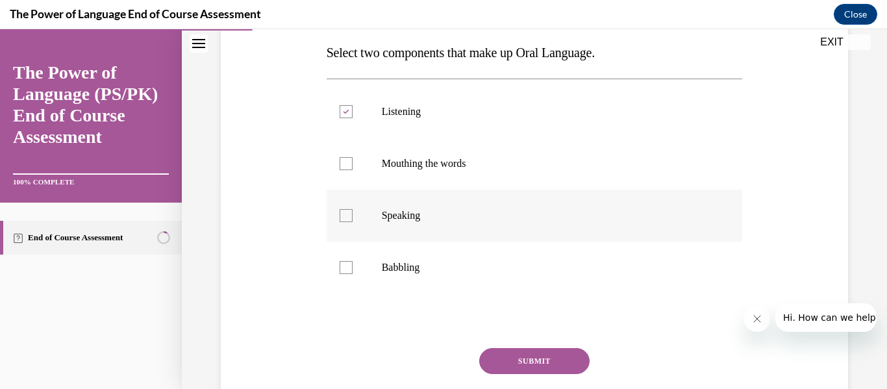
checkbox input "true"
click at [384, 265] on p "Babbling" at bounding box center [546, 267] width 328 height 13
click at [352, 265] on input "Babbling" at bounding box center [345, 267] width 13 height 13
checkbox input "true"
click at [374, 90] on label "Listening" at bounding box center [534, 112] width 416 height 52
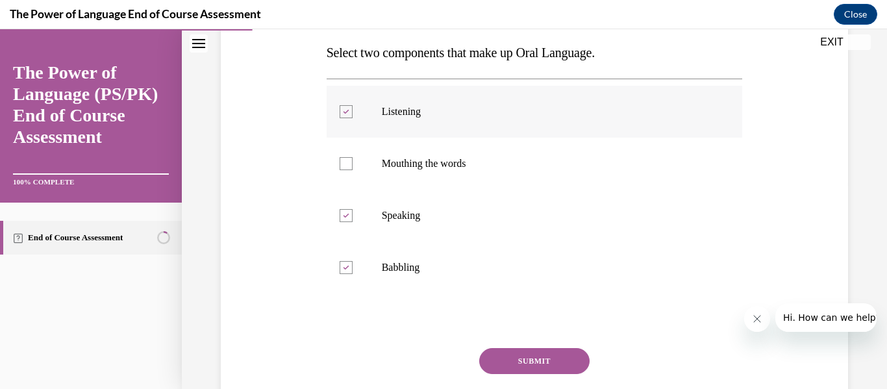
click at [352, 105] on input "Listening" at bounding box center [345, 111] width 13 height 13
checkbox input "false"
click at [508, 354] on button "SUBMIT" at bounding box center [534, 361] width 110 height 26
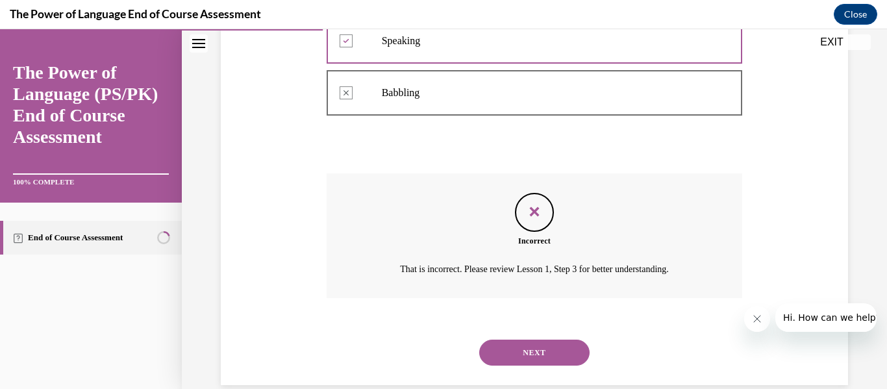
scroll to position [404, 0]
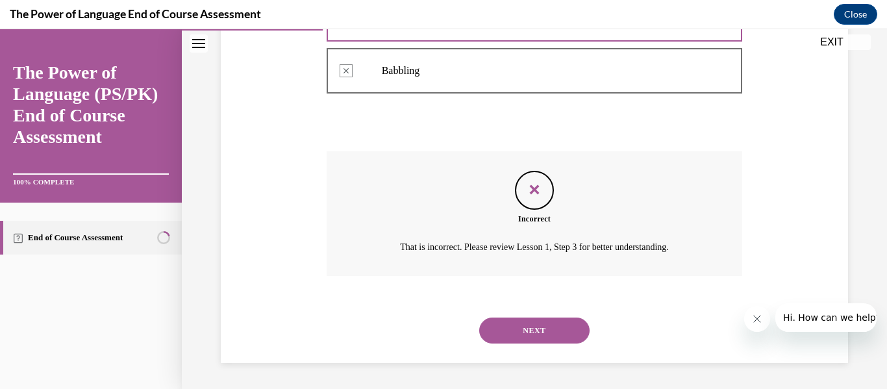
click at [524, 332] on button "NEXT" at bounding box center [534, 330] width 110 height 26
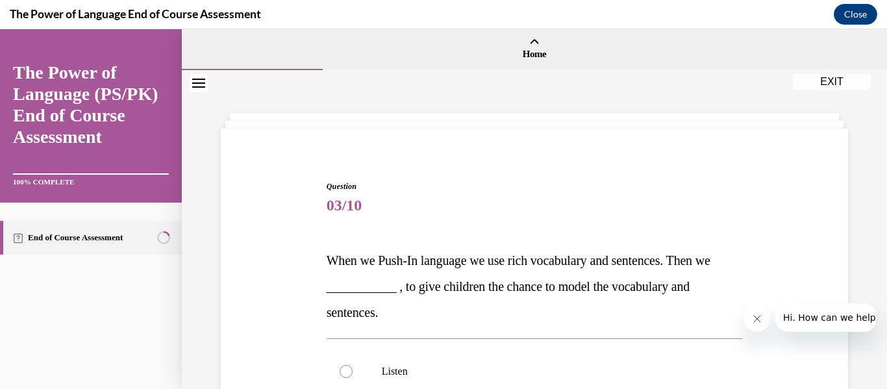
click at [451, 274] on p "When we Push-In language we use rich vocabulary and sentences. Then we ________…" at bounding box center [534, 286] width 416 height 78
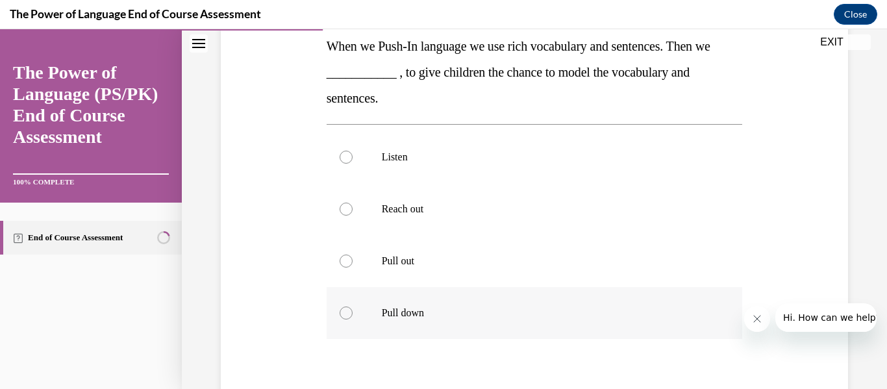
scroll to position [234, 0]
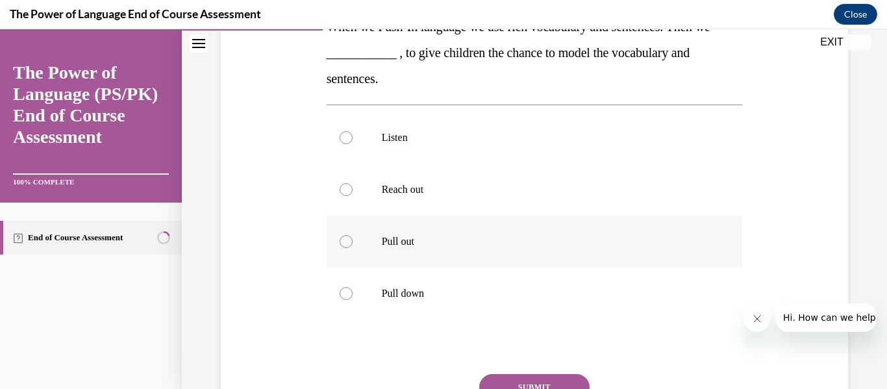
click at [389, 247] on p "Pull out" at bounding box center [546, 241] width 328 height 13
click at [352, 247] on input "Pull out" at bounding box center [345, 241] width 13 height 13
radio input "true"
click at [513, 379] on button "SUBMIT" at bounding box center [534, 387] width 110 height 26
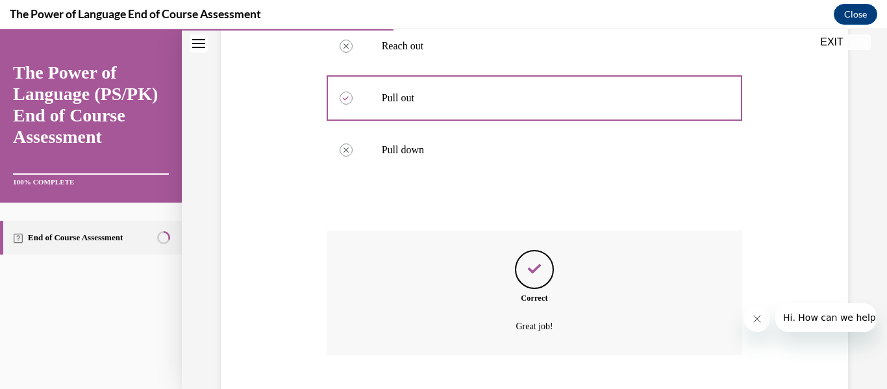
scroll to position [456, 0]
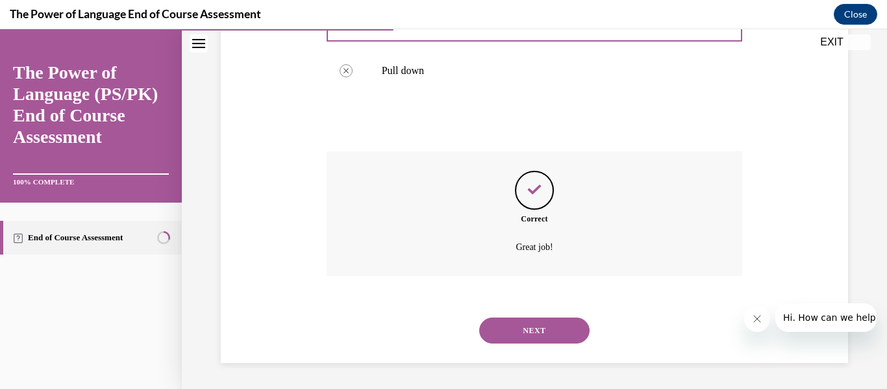
click at [504, 332] on button "NEXT" at bounding box center [534, 330] width 110 height 26
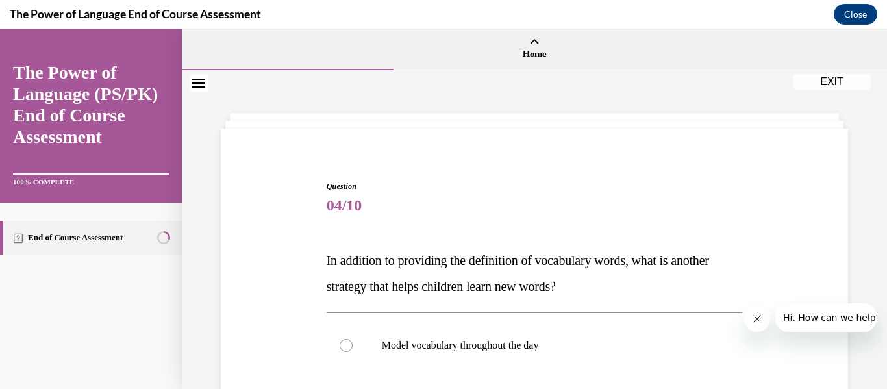
click at [358, 208] on span "04/10" at bounding box center [534, 205] width 416 height 26
click at [356, 208] on span "04/10" at bounding box center [534, 205] width 416 height 26
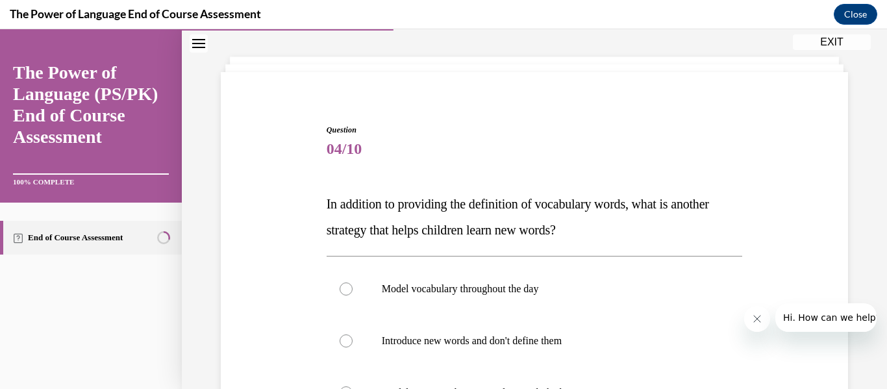
scroll to position [78, 0]
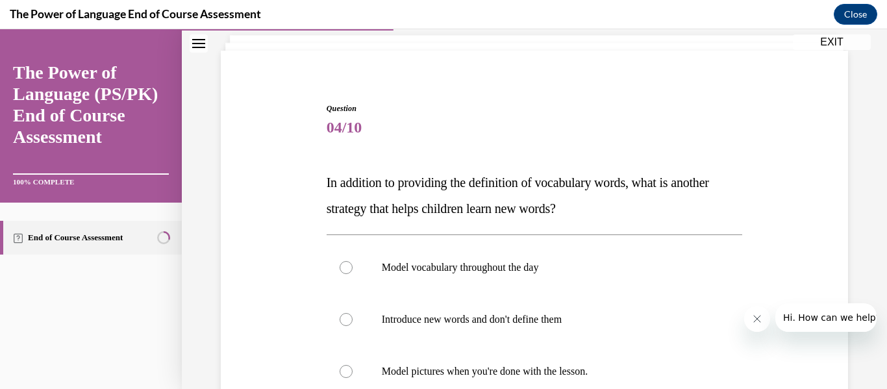
click at [469, 193] on p "In addition to providing the definition of vocabulary words, what is another st…" at bounding box center [534, 195] width 416 height 52
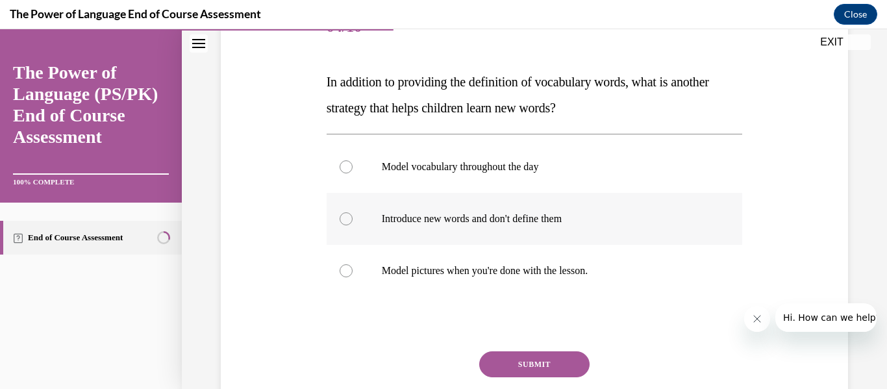
scroll to position [182, 0]
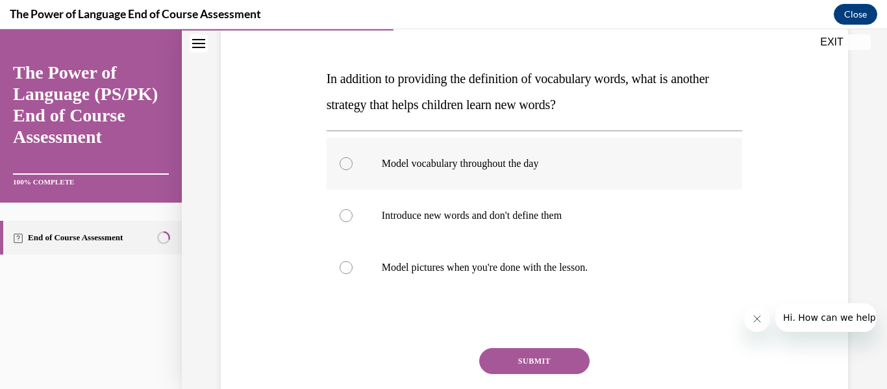
click at [434, 169] on p "Model vocabulary throughout the day" at bounding box center [546, 163] width 328 height 13
click at [352, 169] on input "Model vocabulary throughout the day" at bounding box center [345, 163] width 13 height 13
radio input "true"
click at [423, 329] on div "Question 04/10 In addition to providing the definition of vocabulary words, wha…" at bounding box center [534, 227] width 416 height 456
click at [517, 365] on button "SUBMIT" at bounding box center [534, 361] width 110 height 26
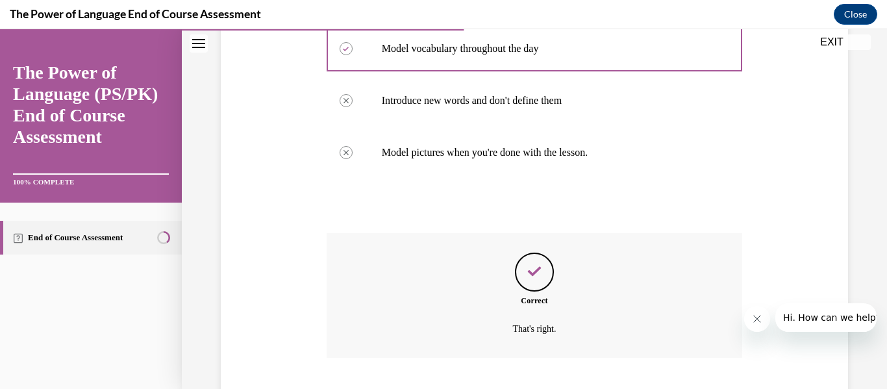
scroll to position [378, 0]
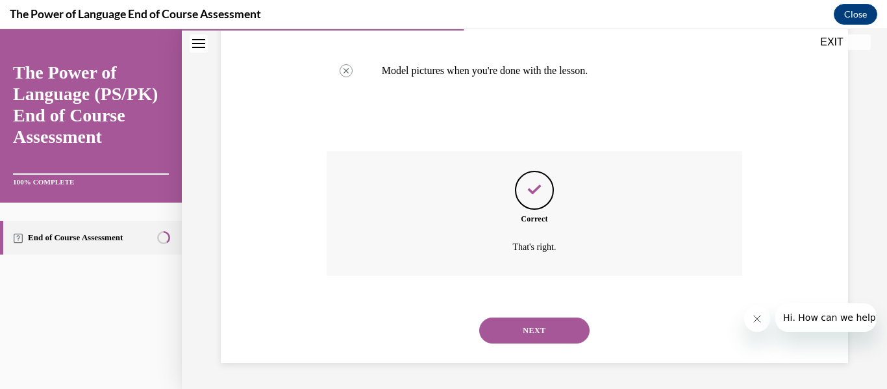
click at [521, 359] on div "SUBMIT NEXT" at bounding box center [534, 328] width 416 height 67
click at [537, 339] on button "NEXT" at bounding box center [534, 330] width 110 height 26
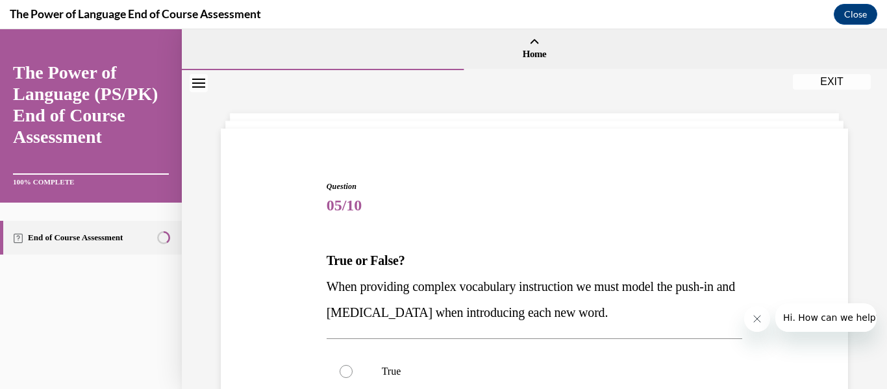
click at [296, 260] on div "Question 05/10 True or False? When providing complex vocabulary instruction we …" at bounding box center [533, 375] width 633 height 469
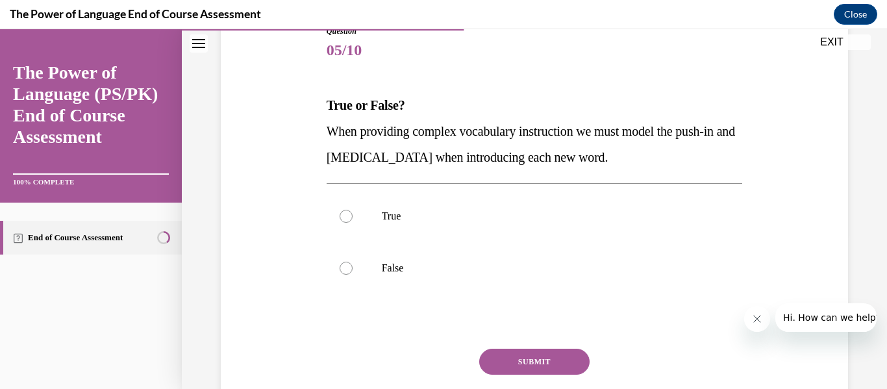
scroll to position [156, 0]
click at [374, 209] on label "True" at bounding box center [534, 216] width 416 height 52
click at [352, 209] on input "True" at bounding box center [345, 215] width 13 height 13
radio input "true"
click at [500, 352] on button "SUBMIT" at bounding box center [534, 361] width 110 height 26
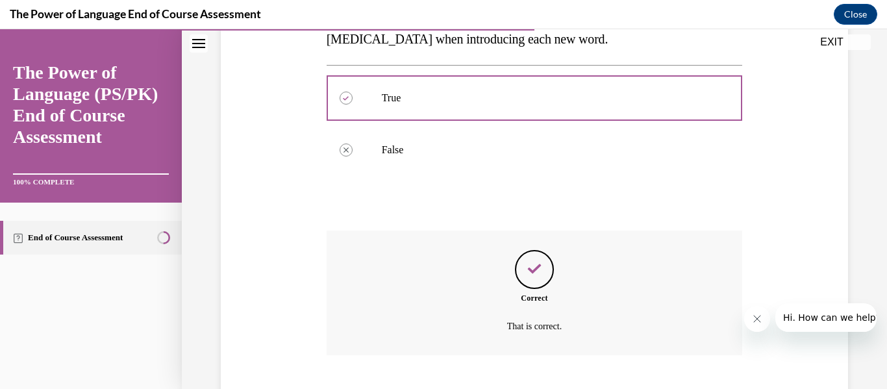
scroll to position [352, 0]
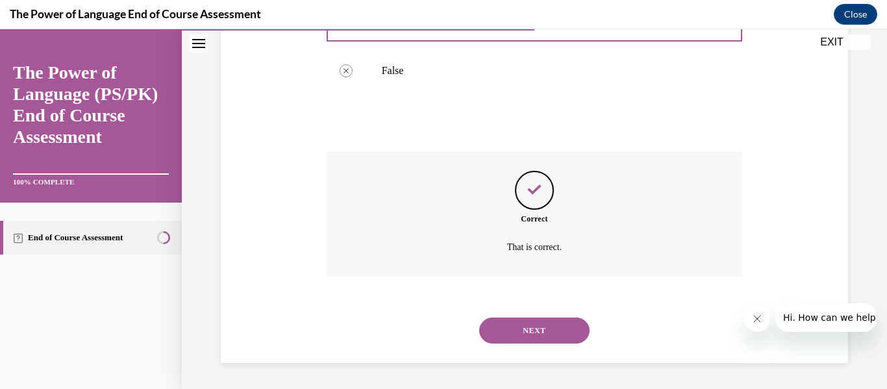
click at [508, 332] on button "NEXT" at bounding box center [534, 330] width 110 height 26
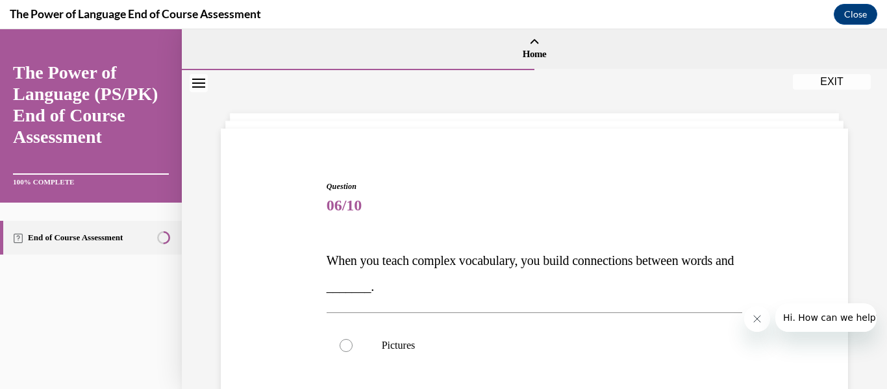
click at [465, 273] on p "When you teach complex vocabulary, you build connections between words and ____…" at bounding box center [534, 273] width 416 height 52
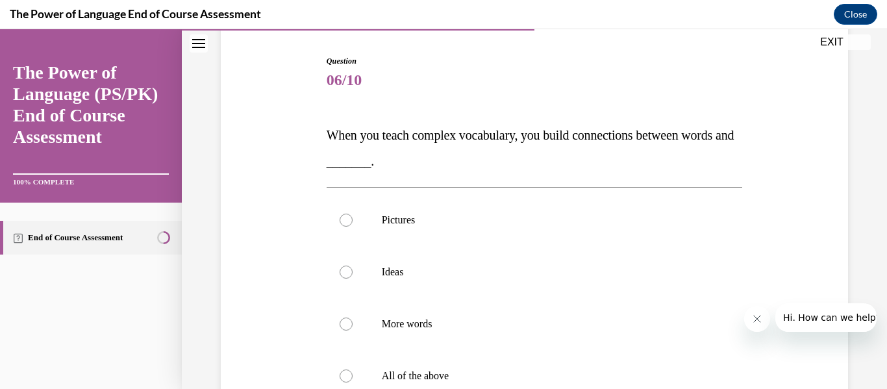
scroll to position [208, 0]
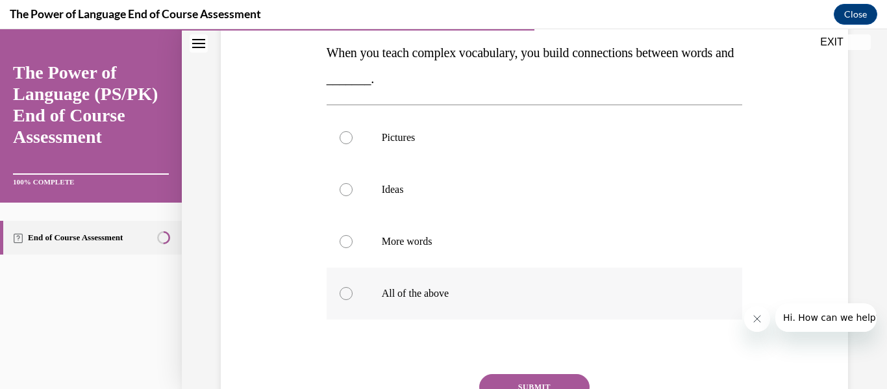
click at [378, 314] on label "All of the above" at bounding box center [534, 293] width 416 height 52
click at [352, 300] on input "All of the above" at bounding box center [345, 293] width 13 height 13
radio input "true"
click at [522, 374] on button "SUBMIT" at bounding box center [534, 387] width 110 height 26
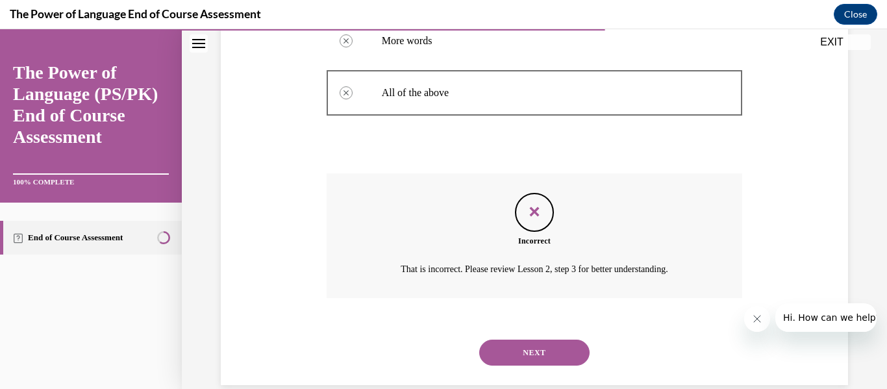
scroll to position [430, 0]
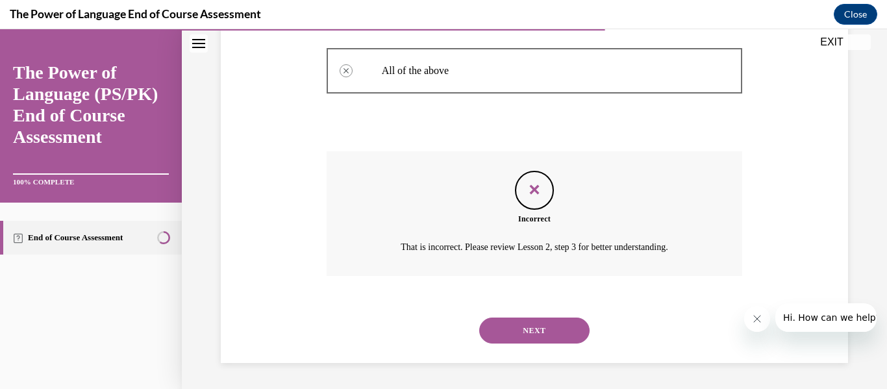
click at [538, 334] on button "NEXT" at bounding box center [534, 330] width 110 height 26
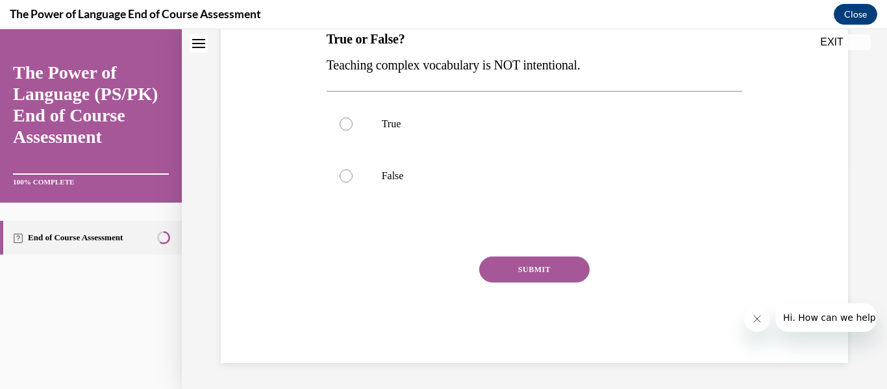
scroll to position [0, 0]
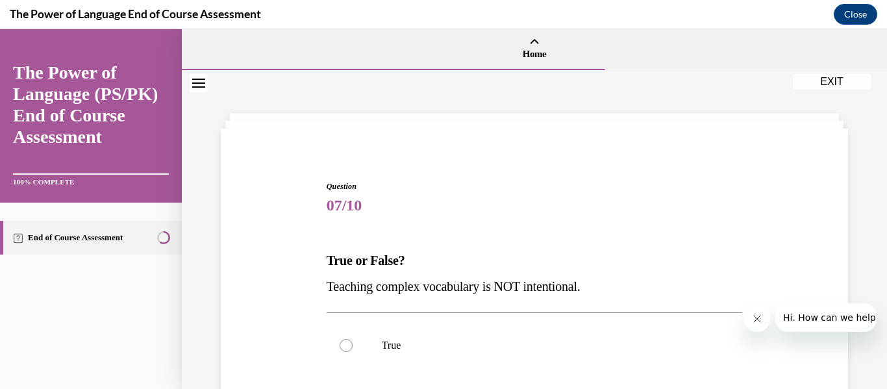
click at [471, 228] on div "Question 07/10 True or False? Teaching complex vocabulary is NOT intentional. T…" at bounding box center [534, 382] width 416 height 404
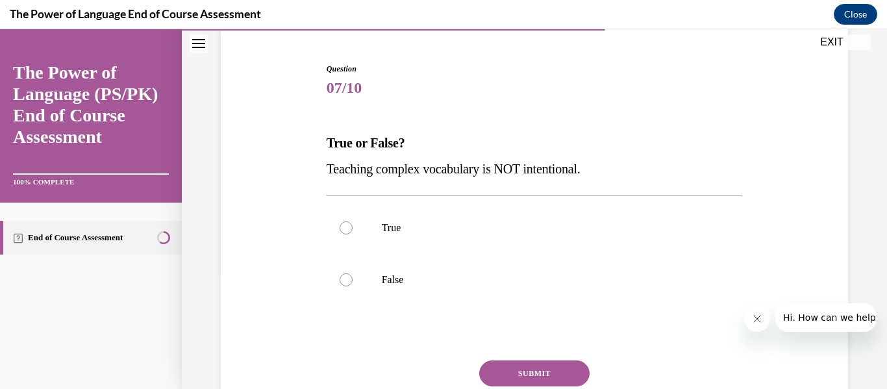
scroll to position [156, 0]
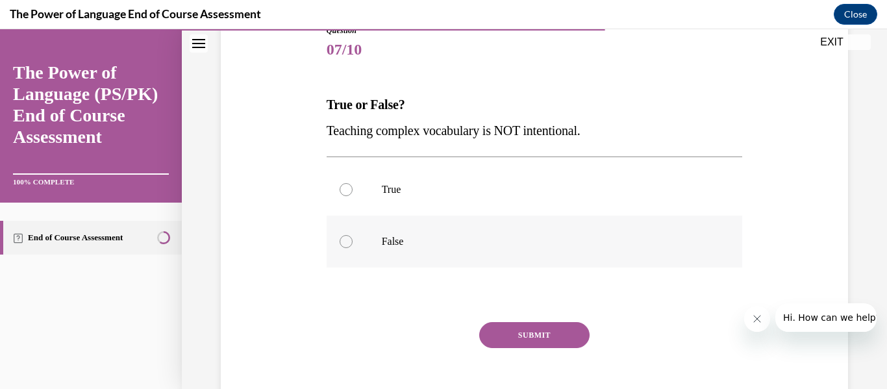
click at [423, 262] on label "False" at bounding box center [534, 241] width 416 height 52
click at [352, 248] on input "False" at bounding box center [345, 241] width 13 height 13
radio input "true"
click at [494, 321] on div "Question 07/10 True or False? Teaching complex vocabulary is NOT intentional. T…" at bounding box center [534, 227] width 416 height 404
click at [490, 328] on button "SUBMIT" at bounding box center [534, 335] width 110 height 26
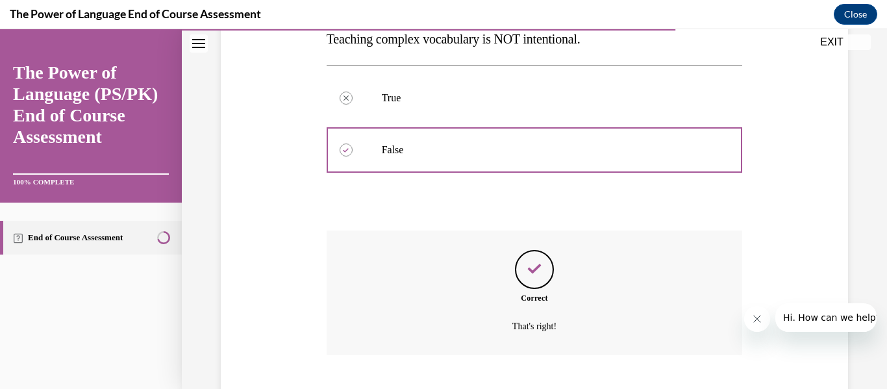
scroll to position [326, 0]
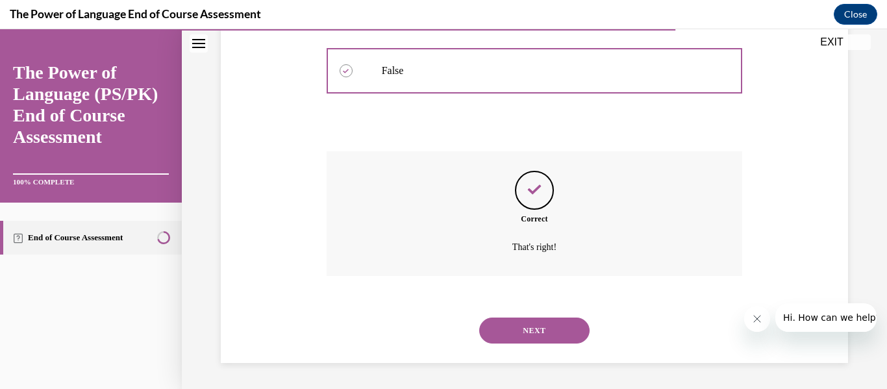
click at [511, 332] on button "NEXT" at bounding box center [534, 330] width 110 height 26
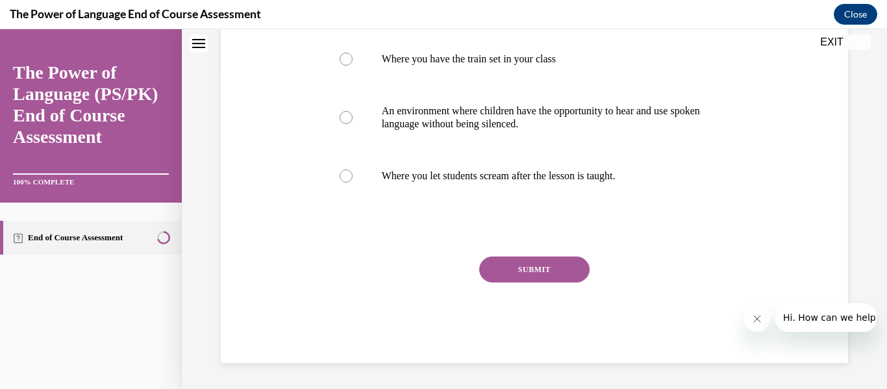
scroll to position [0, 0]
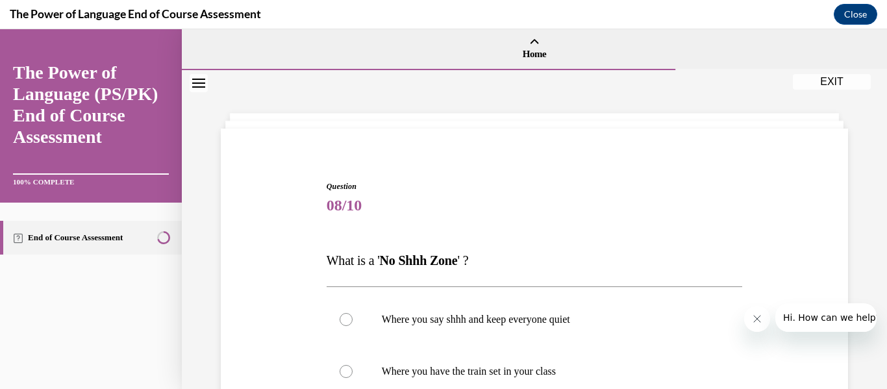
click at [424, 216] on span "08/10" at bounding box center [534, 205] width 416 height 26
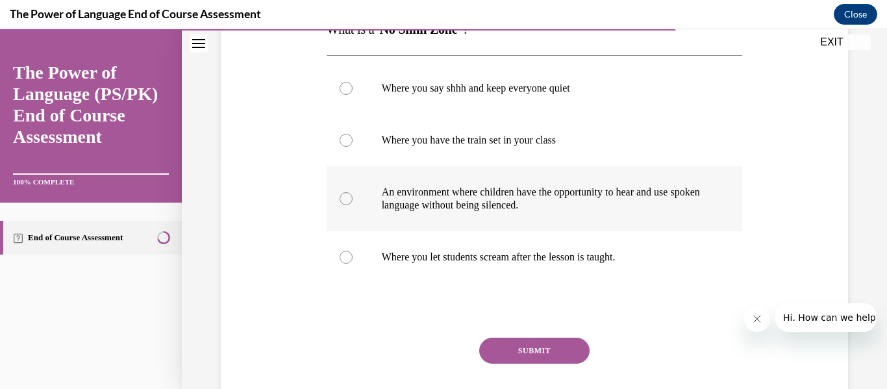
scroll to position [234, 0]
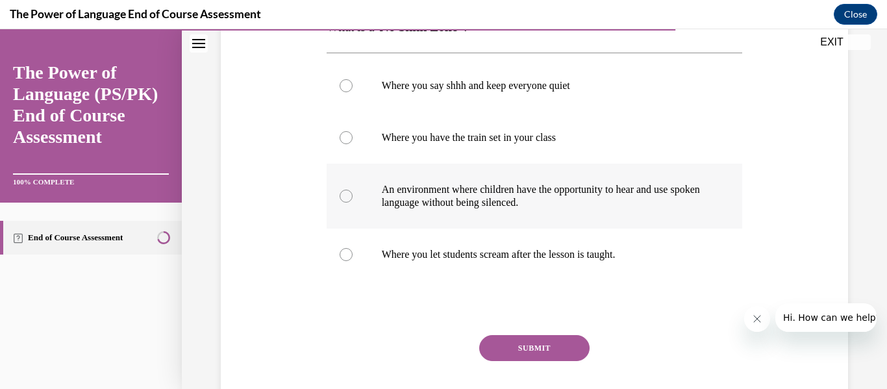
click at [410, 212] on label "An environment where children have the opportunity to hear and use spoken langu…" at bounding box center [534, 196] width 416 height 65
click at [352, 202] on input "An environment where children have the opportunity to hear and use spoken langu…" at bounding box center [345, 196] width 13 height 13
radio input "true"
click at [493, 349] on button "SUBMIT" at bounding box center [534, 348] width 110 height 26
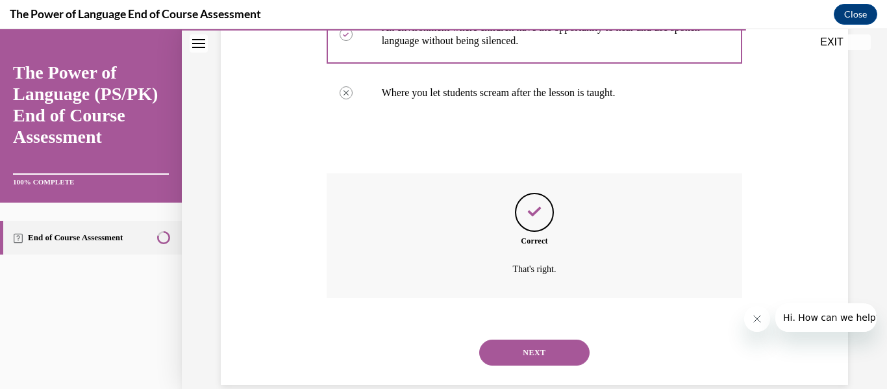
scroll to position [417, 0]
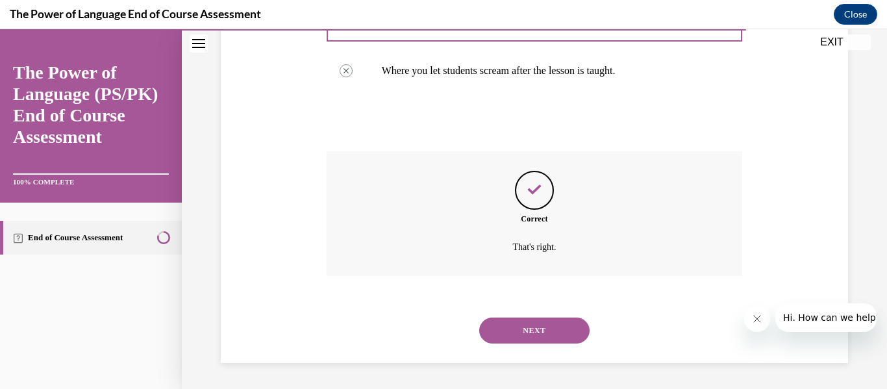
click at [498, 343] on div "NEXT" at bounding box center [534, 330] width 416 height 52
click at [498, 328] on button "NEXT" at bounding box center [534, 330] width 110 height 26
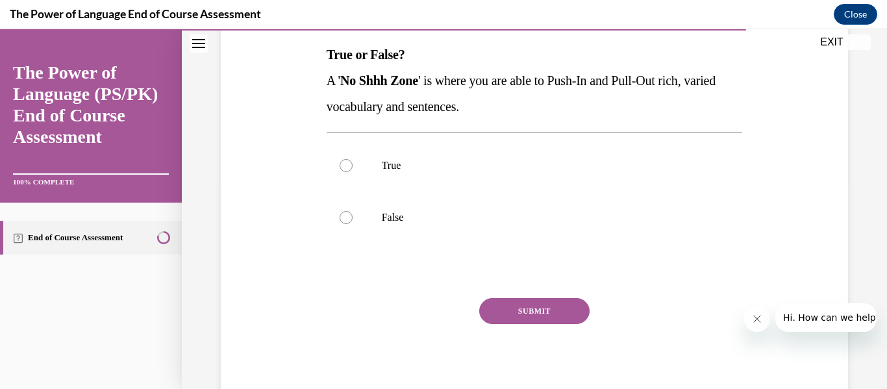
scroll to position [208, 0]
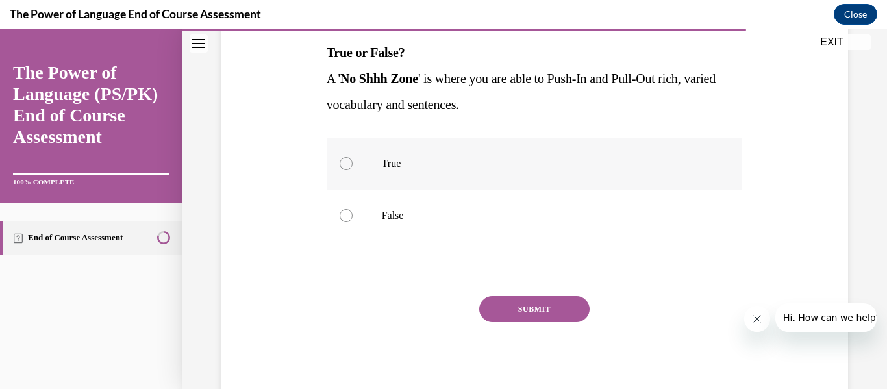
click at [458, 173] on label "True" at bounding box center [534, 164] width 416 height 52
click at [352, 170] on input "True" at bounding box center [345, 163] width 13 height 13
radio input "true"
click at [530, 315] on button "SUBMIT" at bounding box center [534, 309] width 110 height 26
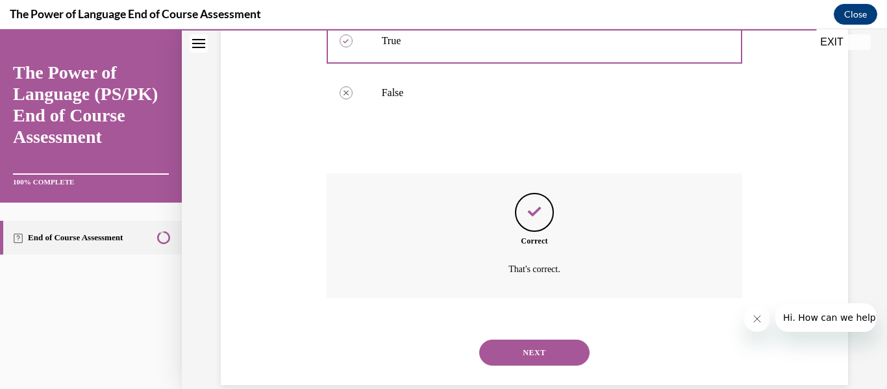
scroll to position [352, 0]
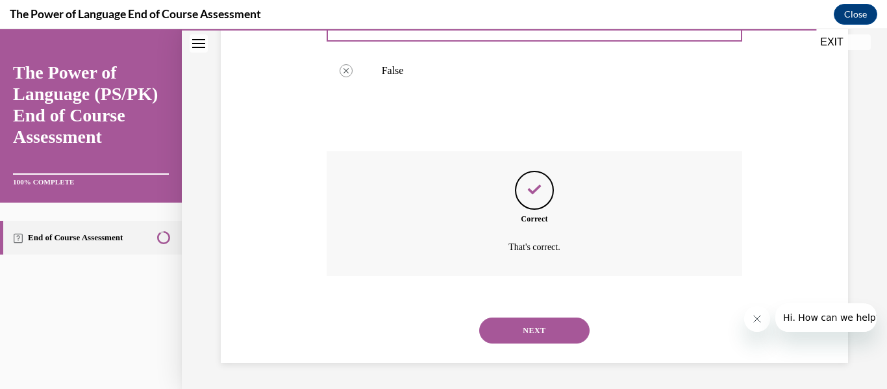
click at [523, 328] on button "NEXT" at bounding box center [534, 330] width 110 height 26
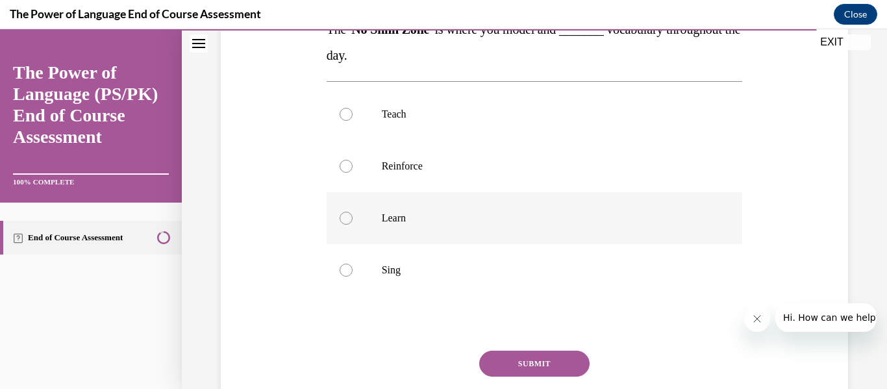
scroll to position [234, 0]
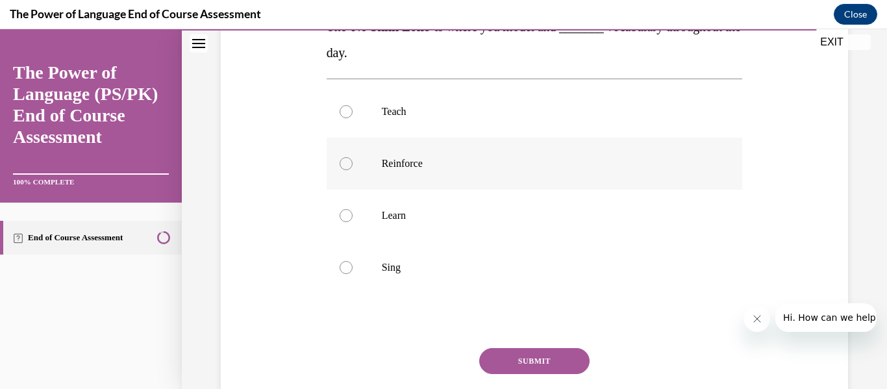
click at [439, 175] on label "Reinforce" at bounding box center [534, 164] width 416 height 52
click at [352, 170] on input "Reinforce" at bounding box center [345, 163] width 13 height 13
radio input "true"
click at [526, 358] on button "SUBMIT" at bounding box center [534, 361] width 110 height 26
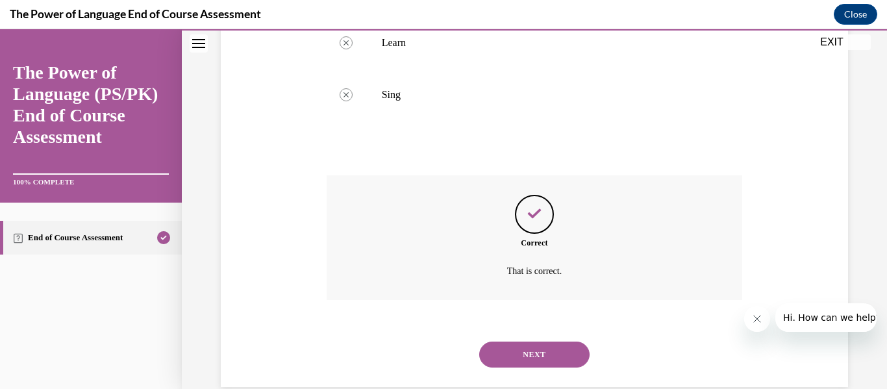
scroll to position [430, 0]
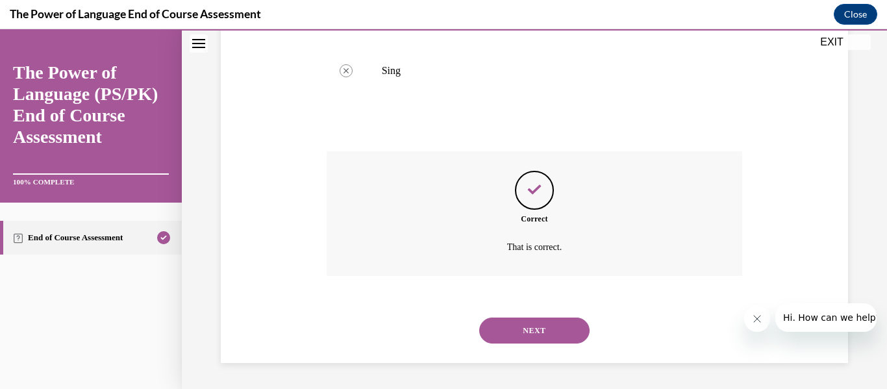
click at [523, 338] on button "NEXT" at bounding box center [534, 330] width 110 height 26
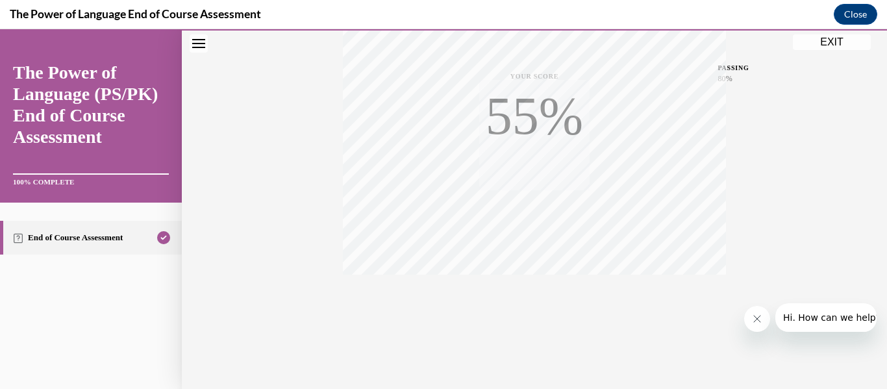
scroll to position [306, 0]
click at [818, 40] on button "EXIT" at bounding box center [831, 42] width 78 height 16
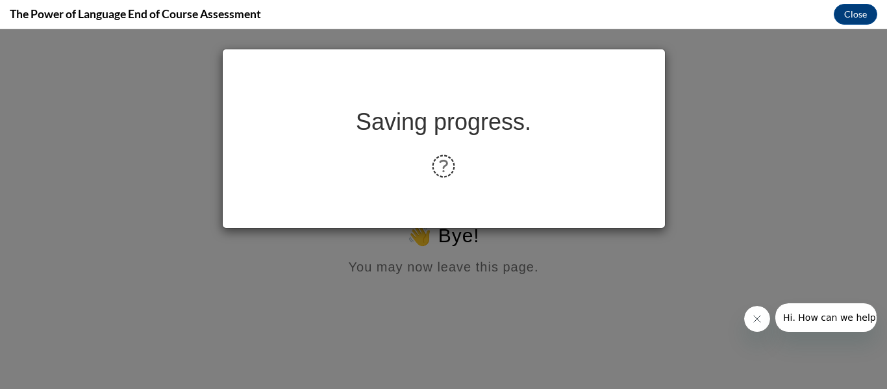
scroll to position [0, 0]
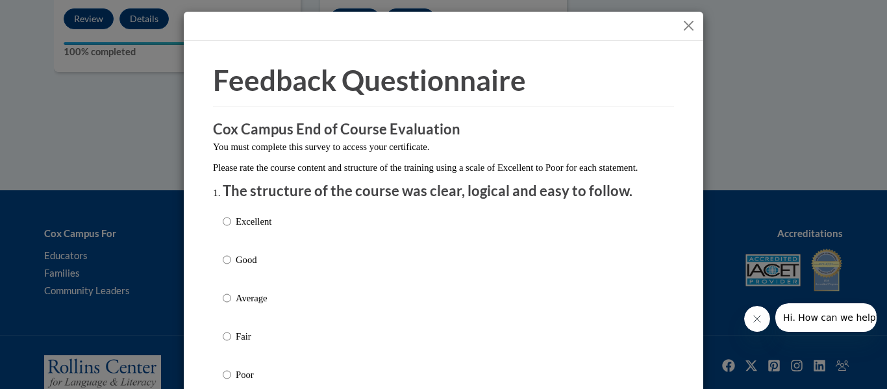
click at [566, 138] on h3 "Cox Campus End of Course Evaluation" at bounding box center [443, 129] width 461 height 20
click at [346, 201] on p "The structure of the course was clear, logical and easy to follow." at bounding box center [443, 191] width 441 height 20
click at [242, 305] on p "Average" at bounding box center [254, 298] width 36 height 14
click at [231, 305] on input "Average" at bounding box center [227, 298] width 8 height 14
radio input "true"
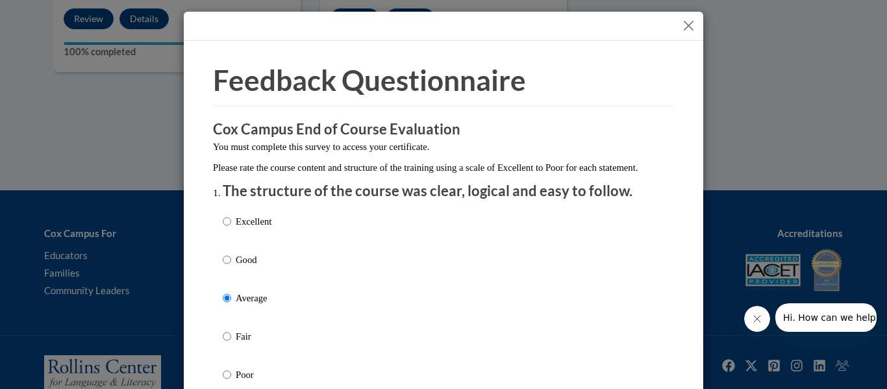
click at [299, 201] on p "The structure of the course was clear, logical and easy to follow." at bounding box center [443, 191] width 441 height 20
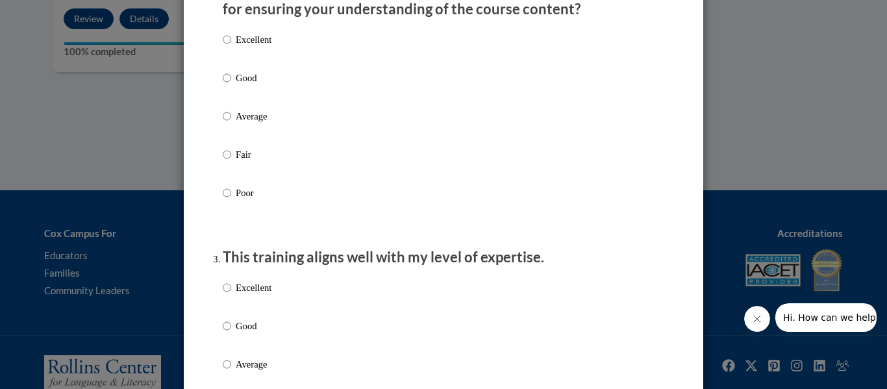
scroll to position [467, 0]
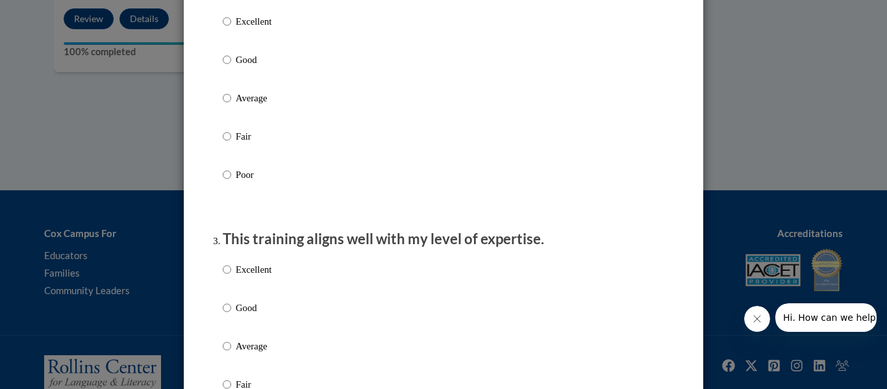
click at [287, 116] on div "Excellent Good Average Fair Poor" at bounding box center [443, 114] width 441 height 212
click at [249, 105] on p "Average" at bounding box center [254, 98] width 36 height 14
click at [231, 105] on input "Average" at bounding box center [227, 98] width 8 height 14
radio input "true"
click at [257, 353] on p "Average" at bounding box center [254, 346] width 36 height 14
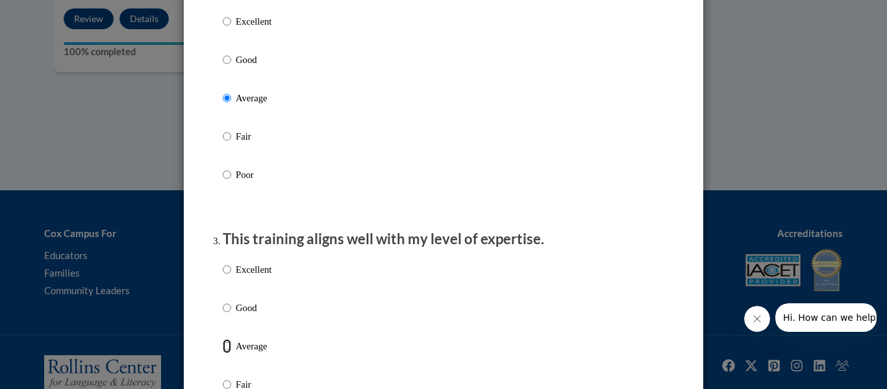
click at [231, 353] on input "Average" at bounding box center [227, 346] width 8 height 14
radio input "true"
click at [319, 326] on div "Excellent Good Average Fair Poor" at bounding box center [443, 362] width 441 height 212
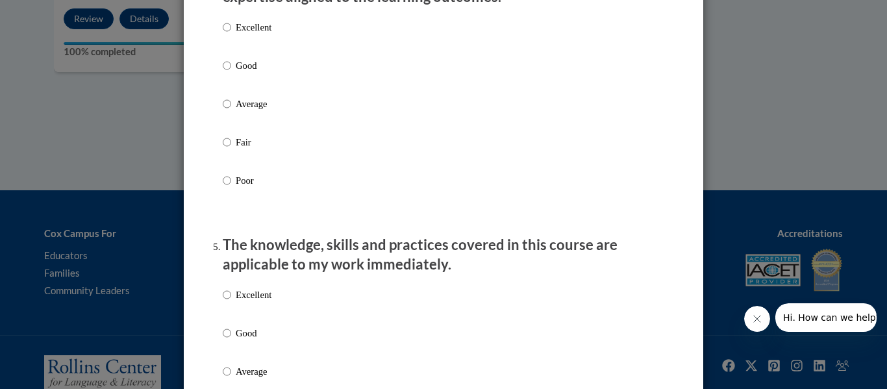
scroll to position [1012, 0]
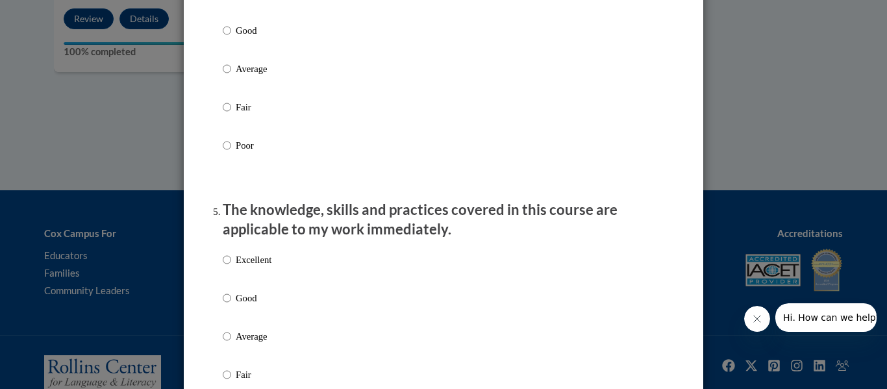
click at [297, 88] on div "Excellent Good Average Fair Poor" at bounding box center [443, 85] width 441 height 212
click at [249, 76] on p "Average" at bounding box center [254, 69] width 36 height 14
click at [231, 76] on input "Average" at bounding box center [227, 69] width 8 height 14
radio input "true"
click at [263, 237] on p "The knowledge, skills and practices covered in this course are applicable to my…" at bounding box center [443, 220] width 441 height 40
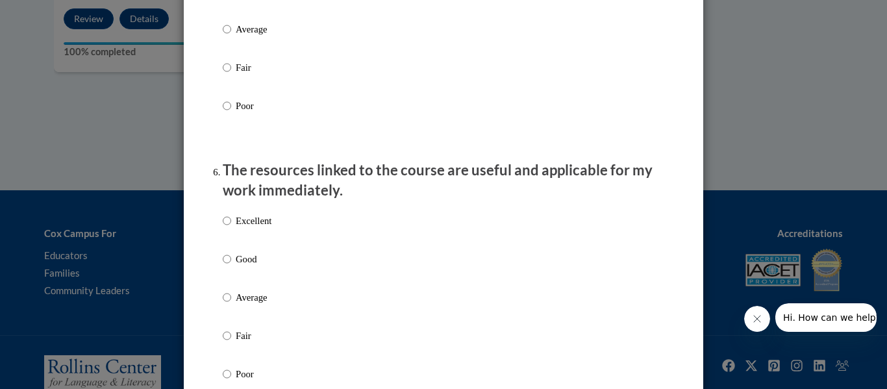
scroll to position [1298, 0]
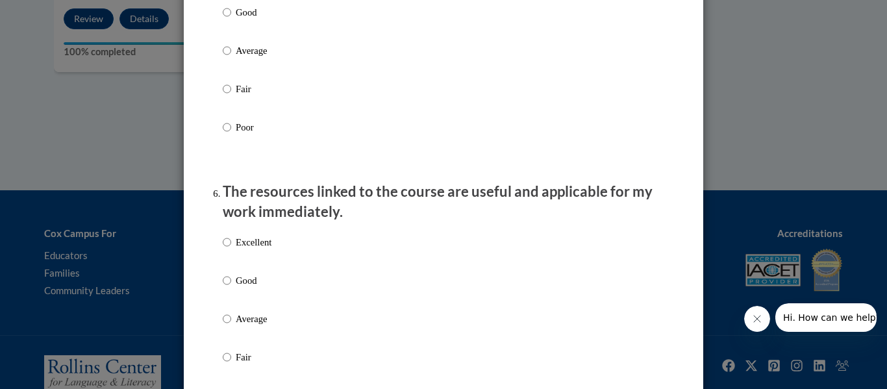
click at [247, 58] on p "Average" at bounding box center [254, 50] width 36 height 14
click at [231, 58] on input "Average" at bounding box center [227, 50] width 8 height 14
radio input "true"
click at [269, 322] on p "Average" at bounding box center [254, 319] width 36 height 14
click at [231, 322] on input "Average" at bounding box center [227, 319] width 8 height 14
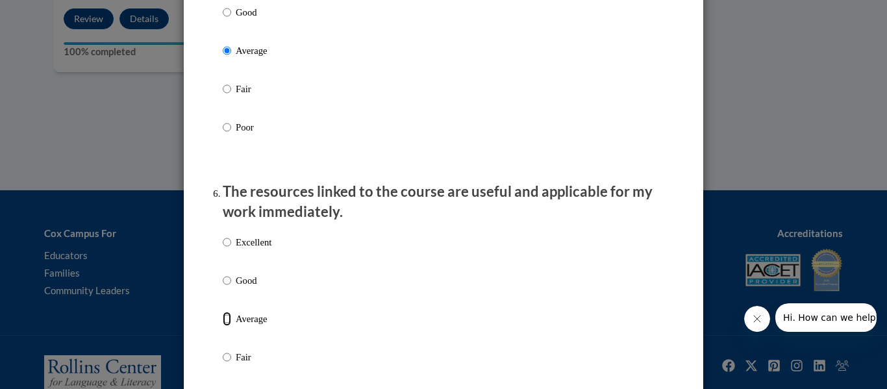
radio input "true"
click at [267, 323] on p "Average" at bounding box center [254, 319] width 36 height 14
click at [231, 323] on input "Average" at bounding box center [227, 319] width 8 height 14
click at [223, 350] on input "Fair" at bounding box center [227, 357] width 8 height 14
radio input "true"
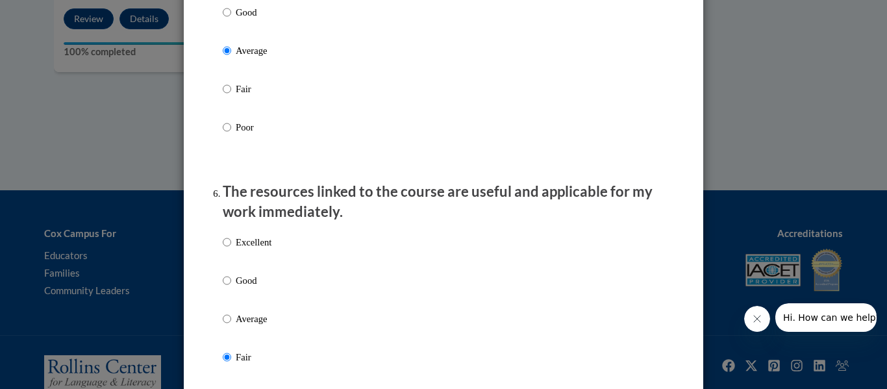
click at [223, 388] on input "Poor" at bounding box center [227, 395] width 8 height 14
radio input "true"
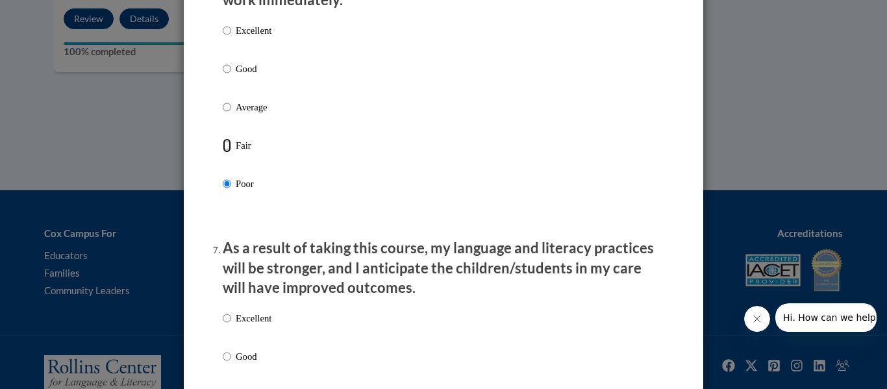
click at [223, 138] on input "Fair" at bounding box center [227, 145] width 8 height 14
radio input "true"
click at [223, 100] on input "Average" at bounding box center [227, 107] width 8 height 14
radio input "true"
click at [240, 290] on p "As a result of taking this course, my language and literacy practices will be s…" at bounding box center [443, 268] width 441 height 60
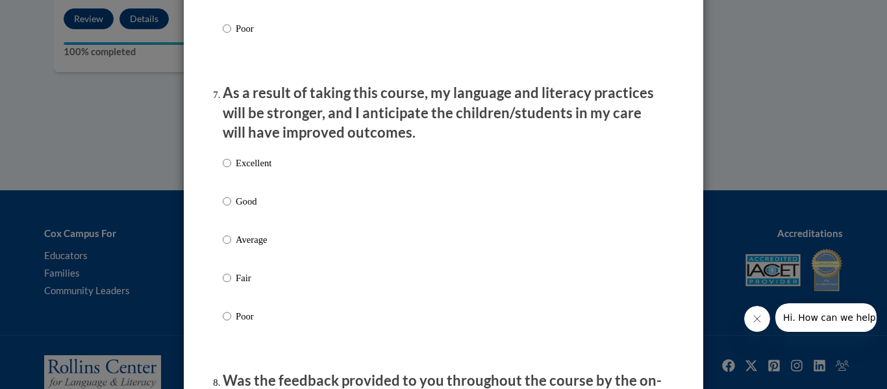
scroll to position [1665, 0]
click at [247, 246] on p "Average" at bounding box center [254, 239] width 36 height 14
click at [231, 246] on input "Average" at bounding box center [227, 239] width 8 height 14
radio input "true"
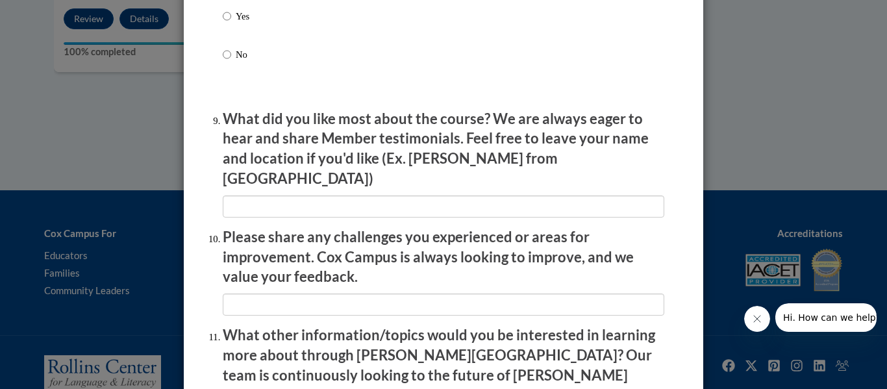
scroll to position [2081, 0]
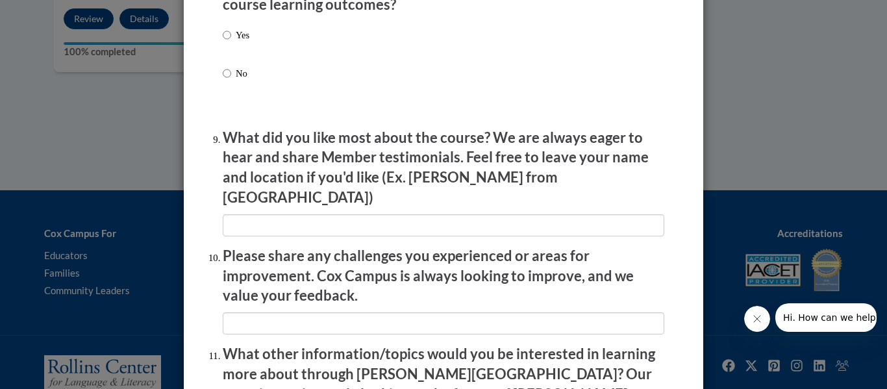
click at [231, 47] on label "Yes" at bounding box center [236, 45] width 27 height 35
click at [231, 42] on input "Yes" at bounding box center [227, 35] width 8 height 14
radio input "true"
click at [255, 190] on p "What did you like most about the course? We are always eager to hear and share …" at bounding box center [443, 168] width 441 height 80
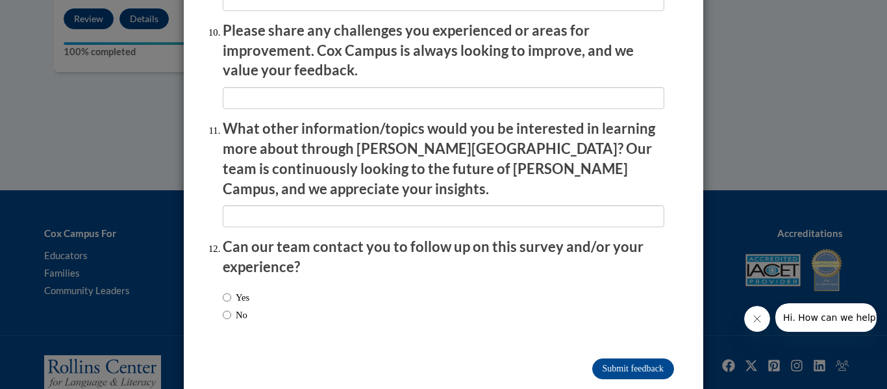
scroll to position [2308, 0]
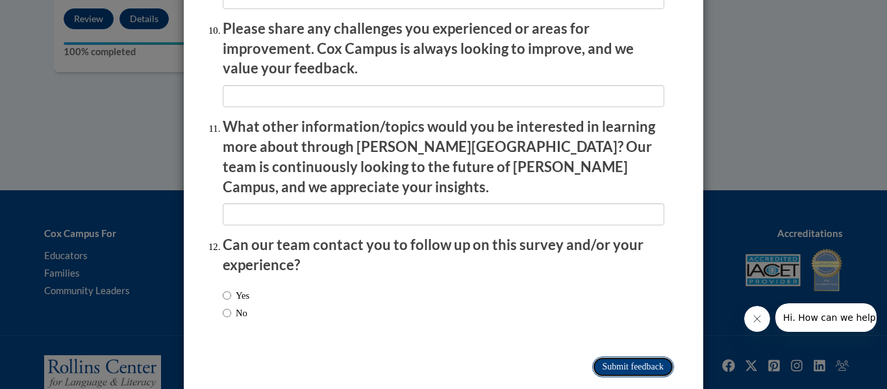
click at [595, 356] on input "Submit feedback" at bounding box center [633, 366] width 82 height 21
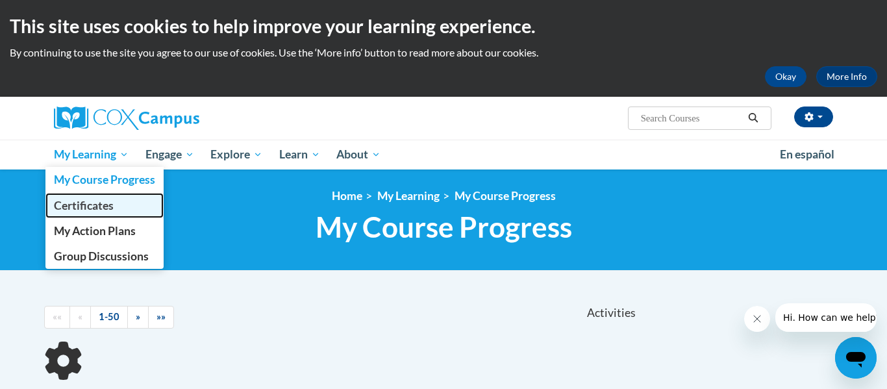
click at [73, 202] on span "Certificates" at bounding box center [84, 206] width 60 height 14
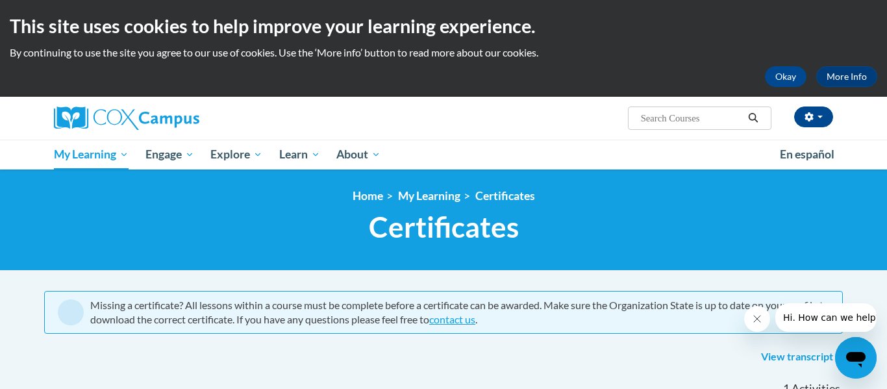
click at [51, 247] on div "<en>My Learning</en><fr>New fr_My Learning</fr><it>New it_My Learning</it><de>N…" at bounding box center [443, 220] width 818 height 62
click at [654, 118] on input "Search..." at bounding box center [691, 118] width 104 height 16
type input "building word knowledge"
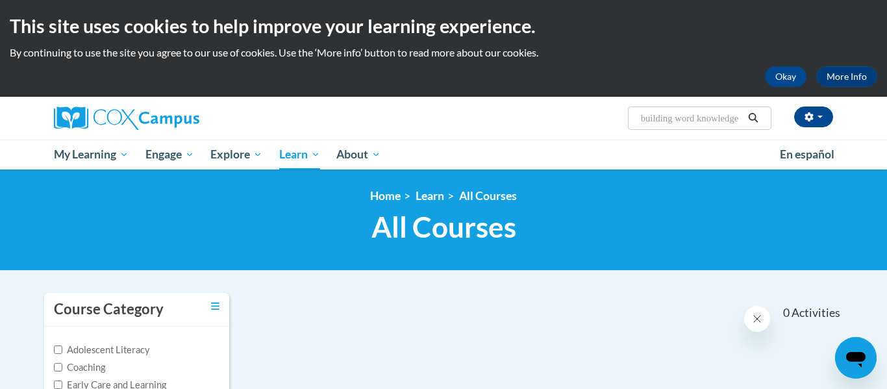
click at [227, 229] on h1 "All Courses All Courses" at bounding box center [443, 227] width 798 height 34
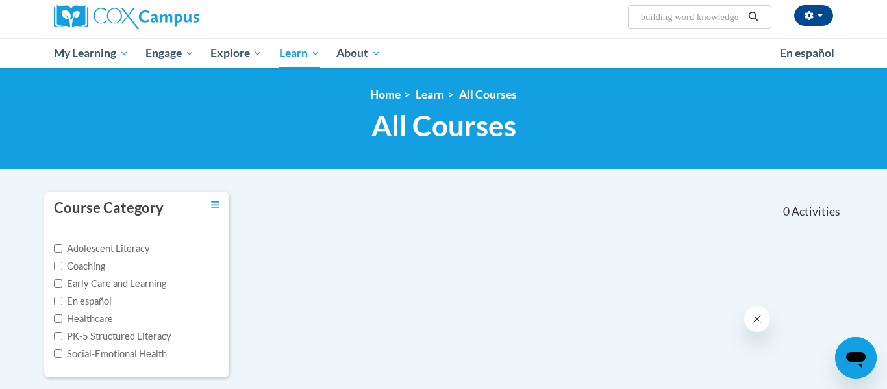
scroll to position [35, 0]
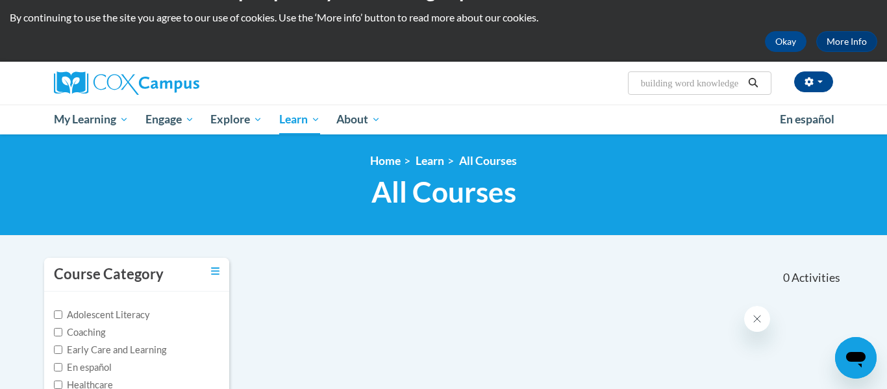
click at [693, 80] on input "building word knowledge" at bounding box center [691, 83] width 104 height 16
type input "building world knowledge"
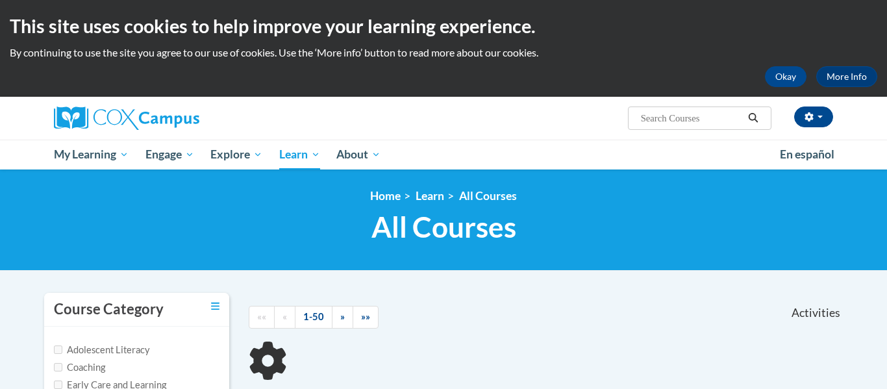
click at [230, 243] on h1 "All Courses All Courses" at bounding box center [443, 227] width 798 height 34
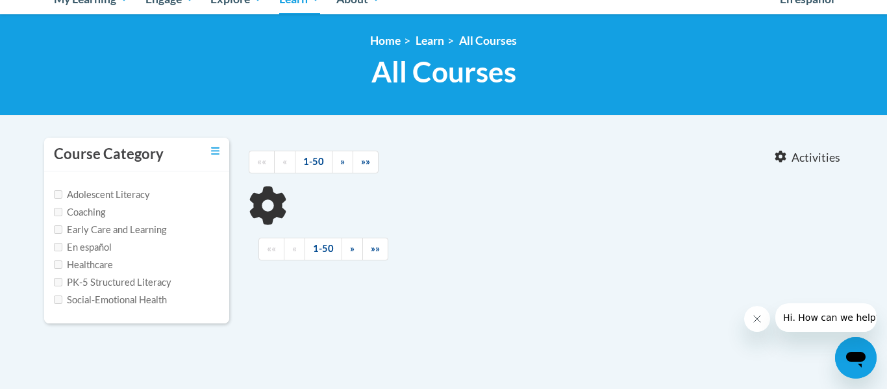
scroll to position [182, 0]
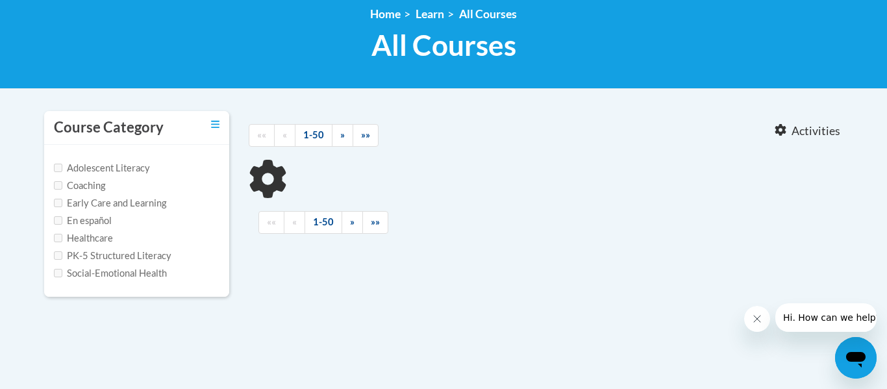
type input "building world knowledge"
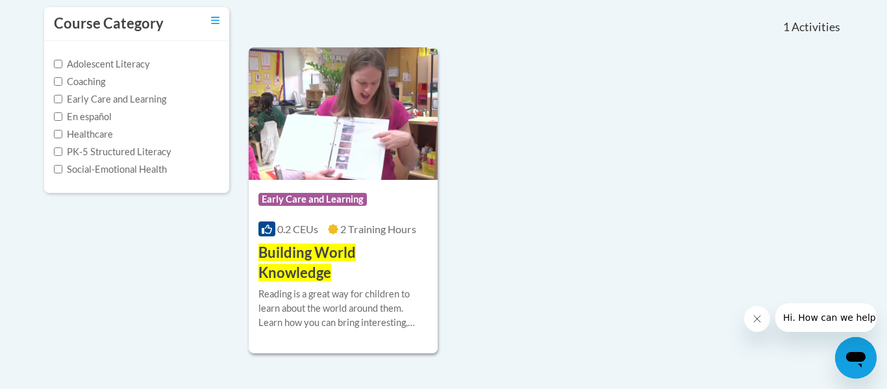
scroll to position [312, 0]
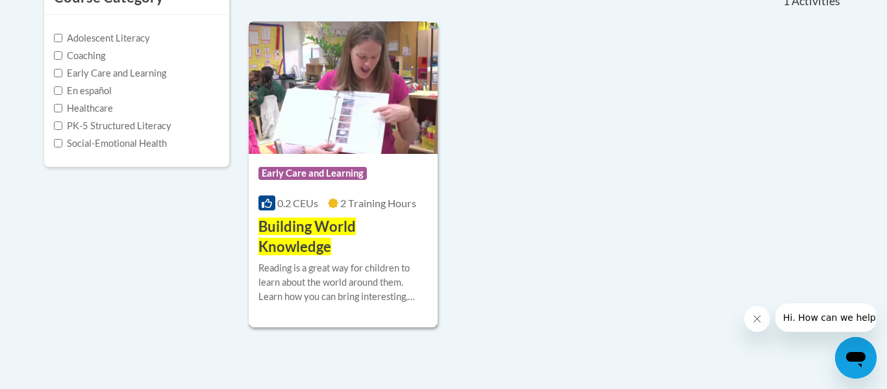
click at [348, 240] on h3 "Building World Knowledge" at bounding box center [342, 237] width 169 height 40
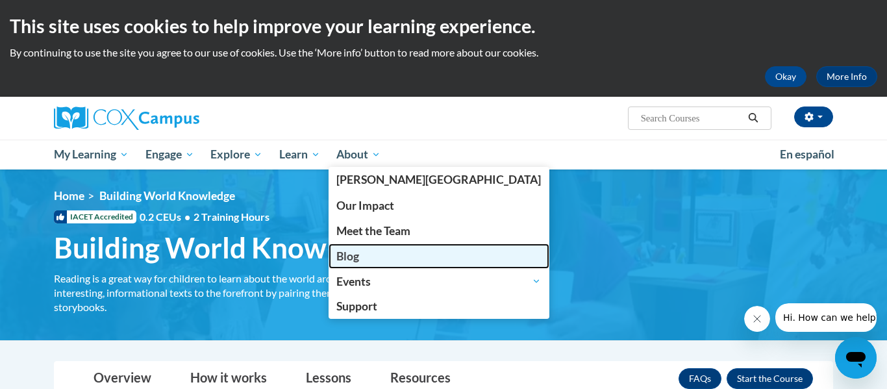
click at [384, 245] on link "Blog" at bounding box center [438, 255] width 221 height 25
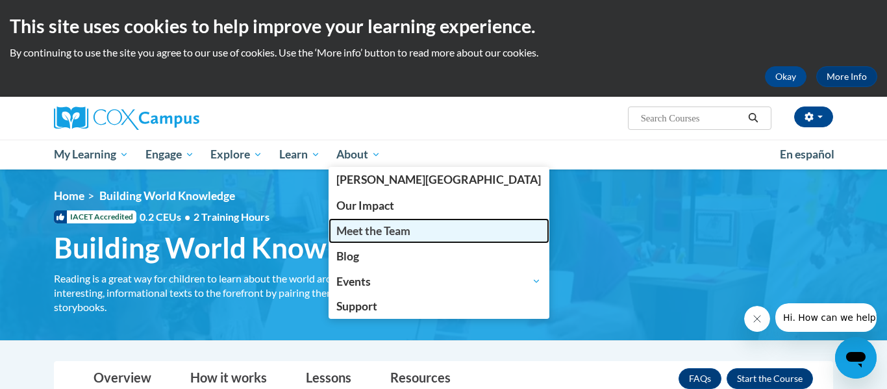
click at [382, 230] on span "Meet the Team" at bounding box center [373, 231] width 74 height 14
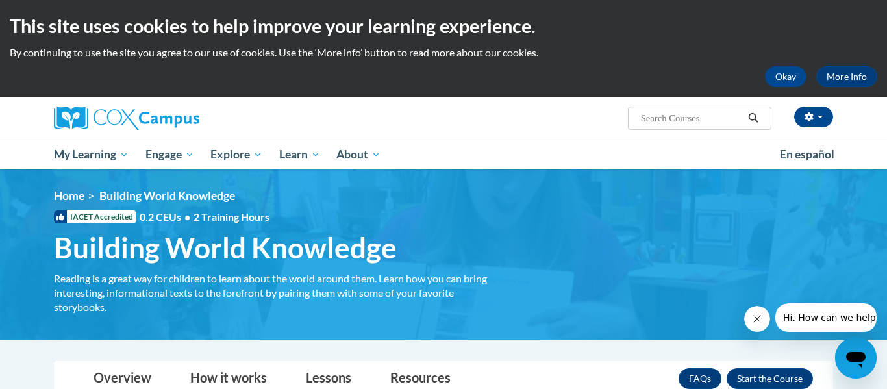
click at [532, 245] on div "<en>My Learning</en><fr>New fr_My Learning</fr><it>New it_My Learning</it><de>N…" at bounding box center [443, 255] width 818 height 132
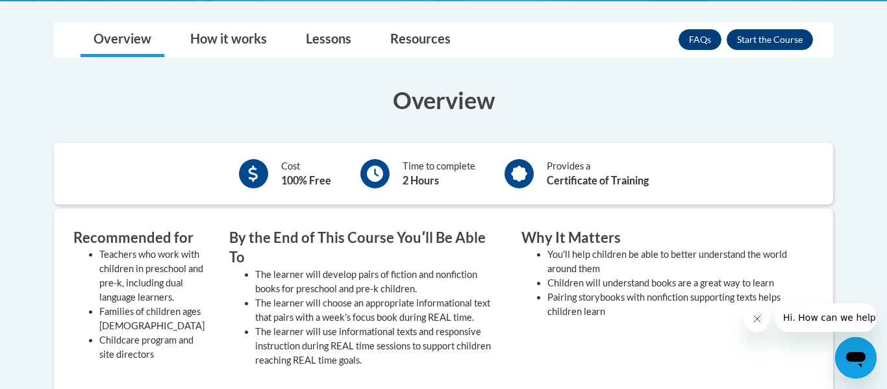
scroll to position [337, 0]
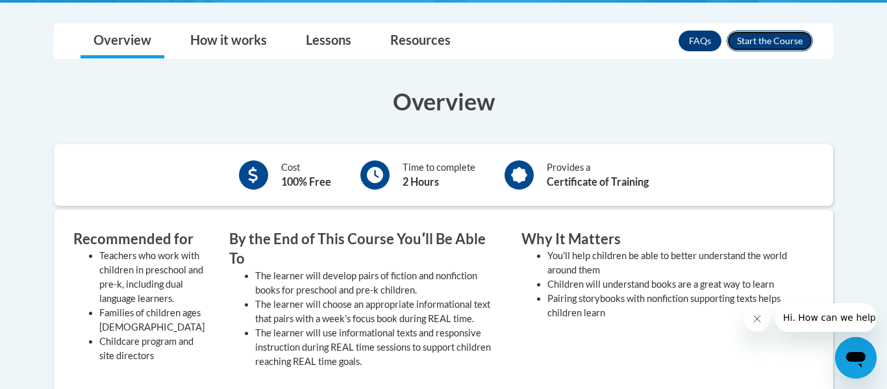
click at [758, 37] on button "Enroll" at bounding box center [769, 41] width 86 height 21
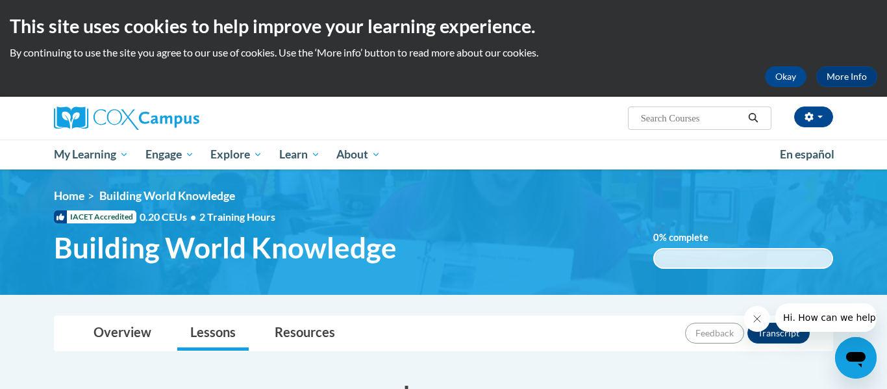
click at [467, 196] on ol "Home Building World Knowledge" at bounding box center [443, 196] width 779 height 14
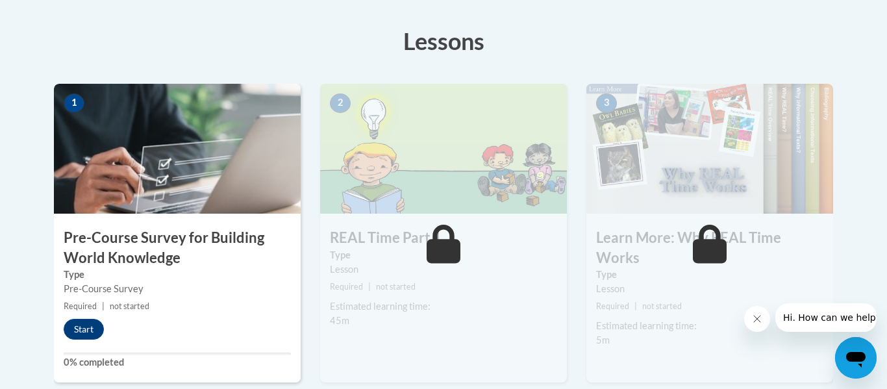
scroll to position [363, 0]
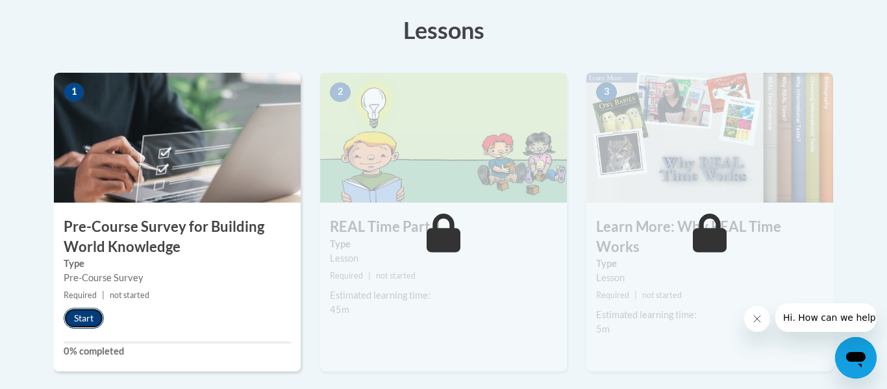
click at [72, 315] on button "Start" at bounding box center [84, 318] width 40 height 21
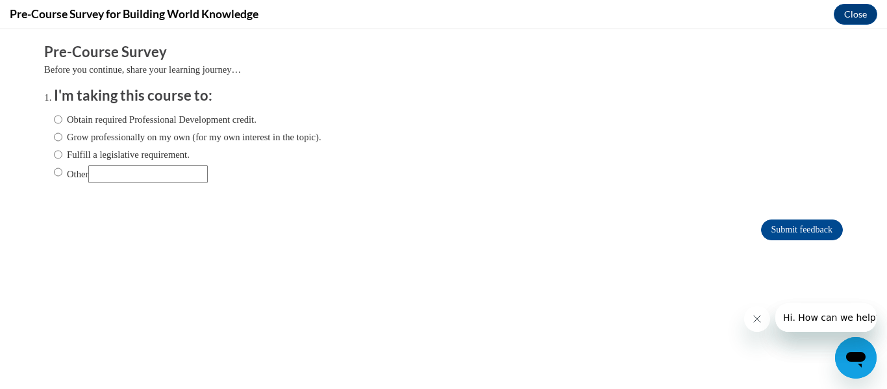
scroll to position [0, 0]
click at [70, 120] on label "Obtain required Professional Development credit." at bounding box center [155, 119] width 202 height 14
click at [62, 120] on input "Obtain required Professional Development credit." at bounding box center [58, 119] width 8 height 14
radio input "true"
click at [753, 222] on div "Submit feedback" at bounding box center [443, 229] width 798 height 21
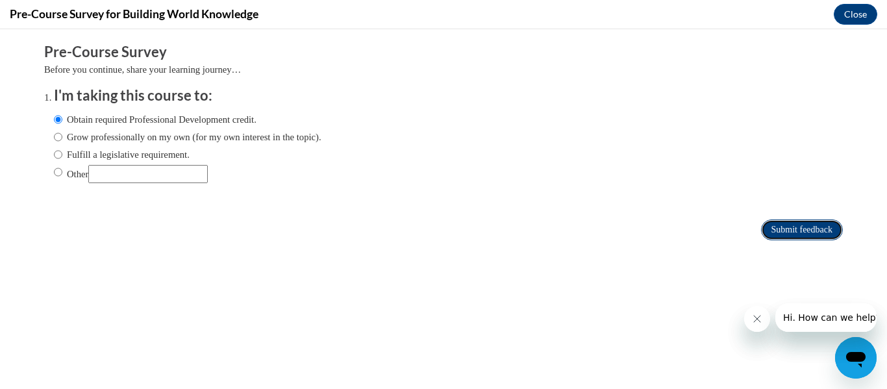
click at [776, 228] on input "Submit feedback" at bounding box center [802, 229] width 82 height 21
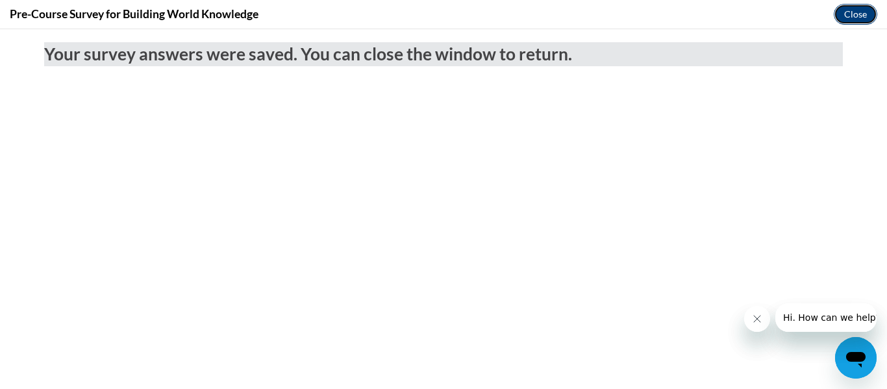
click at [856, 12] on button "Close" at bounding box center [854, 14] width 43 height 21
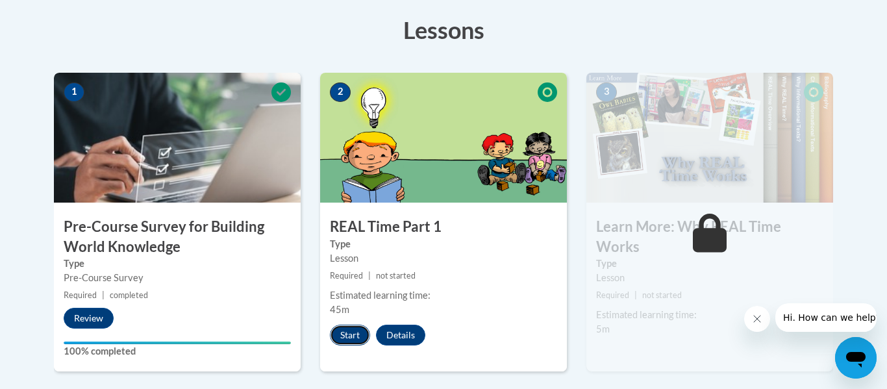
click at [347, 337] on button "Start" at bounding box center [350, 334] width 40 height 21
